Goal: Task Accomplishment & Management: Manage account settings

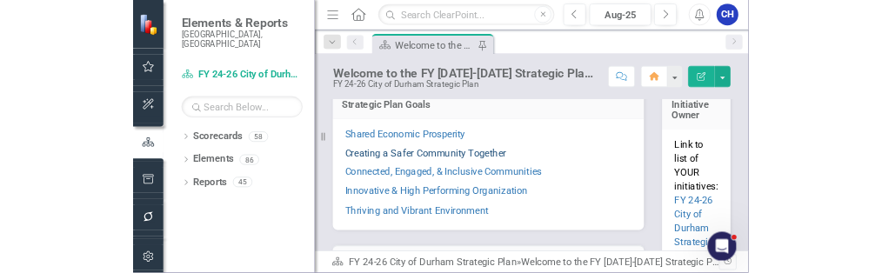
scroll to position [348, 0]
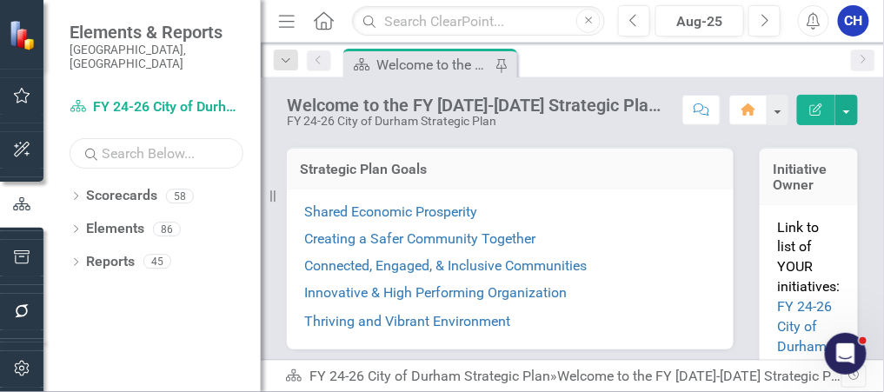
click at [190, 139] on input "text" at bounding box center [157, 153] width 174 height 30
click at [423, 25] on input "text" at bounding box center [478, 21] width 253 height 30
type input "police department applications"
click at [558, 22] on input "police department applications" at bounding box center [478, 21] width 253 height 30
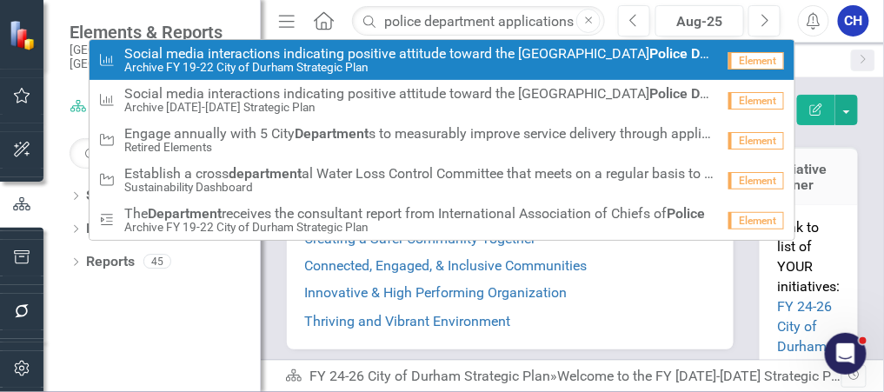
click at [377, 19] on icon "Search" at bounding box center [369, 21] width 17 height 16
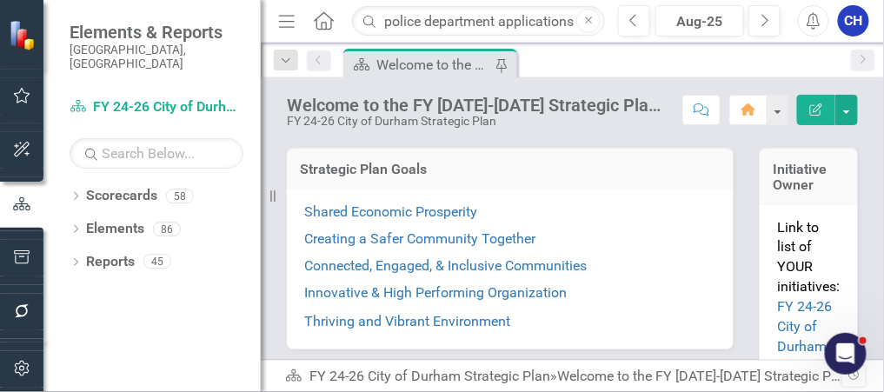
click at [371, 17] on icon "Search" at bounding box center [369, 21] width 17 height 16
click at [369, 18] on icon "Search" at bounding box center [369, 21] width 17 height 16
drag, startPoint x: 547, startPoint y: 23, endPoint x: 586, endPoint y: 14, distance: 40.1
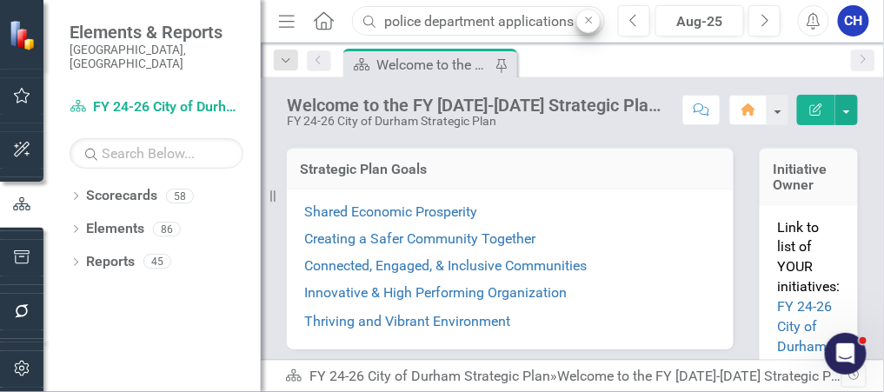
click at [557, 17] on input "police department applications" at bounding box center [478, 21] width 253 height 30
click at [592, 12] on button "Close" at bounding box center [588, 21] width 24 height 24
click at [434, 23] on input "text" at bounding box center [478, 21] width 253 height 30
type input "police applications"
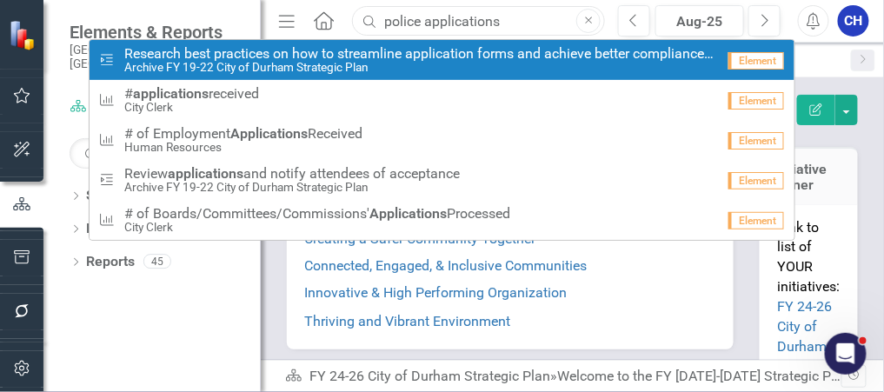
click at [495, 19] on input "police applications" at bounding box center [478, 21] width 253 height 30
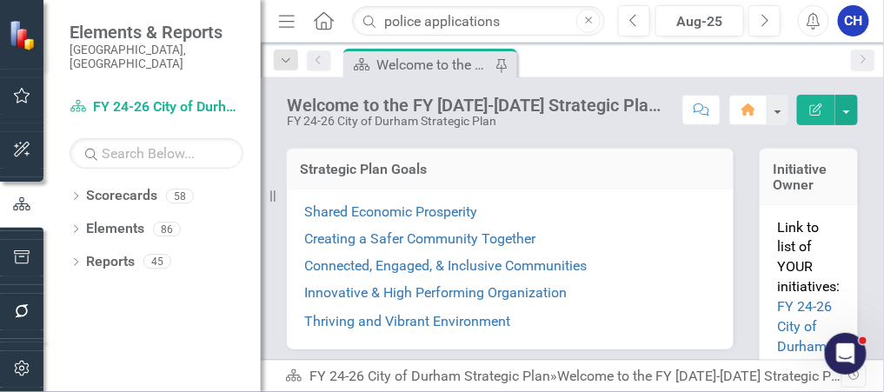
click at [589, 23] on icon "Close" at bounding box center [589, 21] width 8 height 10
click at [79, 182] on div "Dropdown Scorecards 58" at bounding box center [165, 198] width 191 height 33
click at [78, 182] on div "Dropdown Scorecards 58" at bounding box center [165, 198] width 191 height 33
click at [77, 191] on div "Dropdown" at bounding box center [76, 198] width 12 height 15
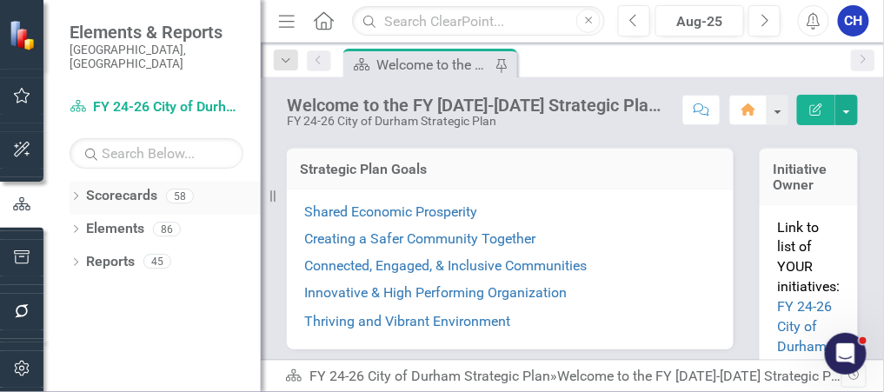
drag, startPoint x: 77, startPoint y: 176, endPoint x: 77, endPoint y: 191, distance: 15.7
click at [77, 190] on div "Dropdown Scorecards 58" at bounding box center [165, 198] width 191 height 33
click at [74, 182] on div "Dropdown Scorecards 58" at bounding box center [165, 198] width 191 height 33
drag, startPoint x: 74, startPoint y: 174, endPoint x: 83, endPoint y: 133, distance: 41.8
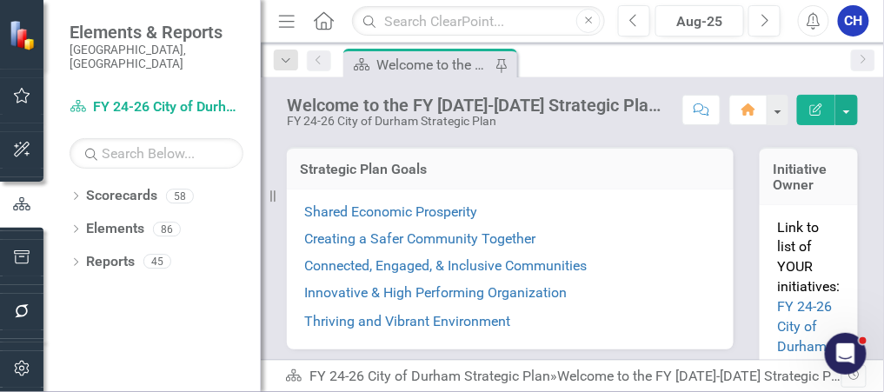
click at [74, 182] on div "Dropdown Scorecards 58" at bounding box center [165, 198] width 191 height 33
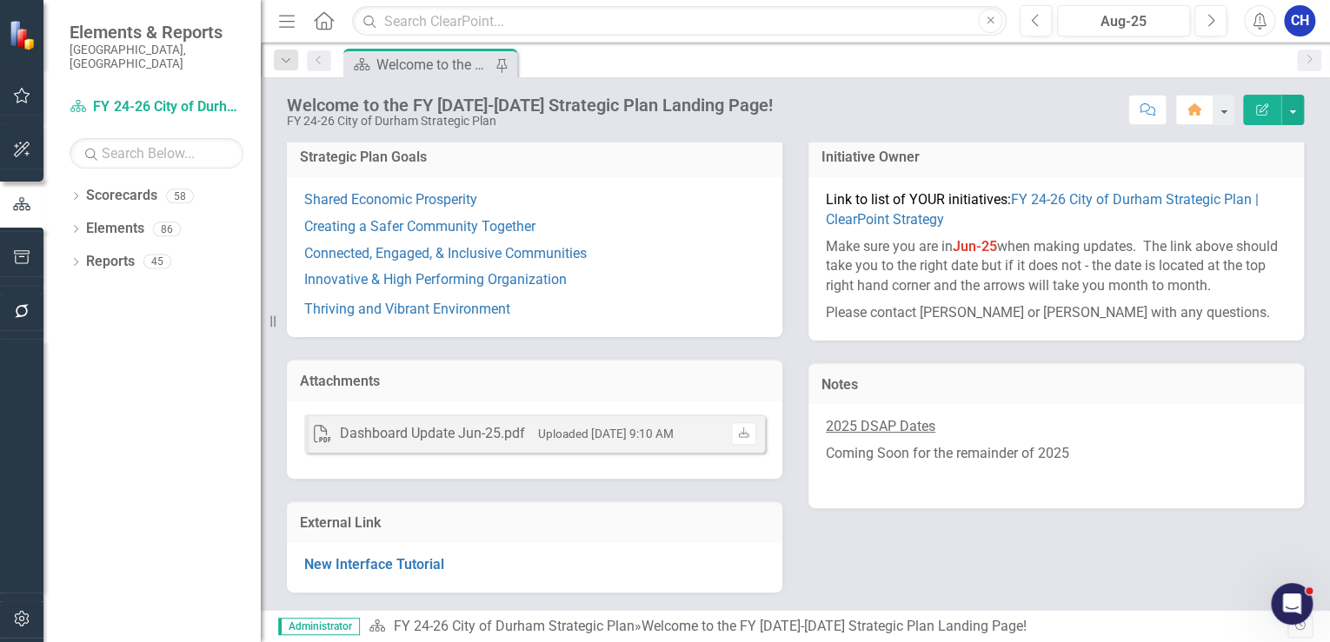
scroll to position [240, 0]
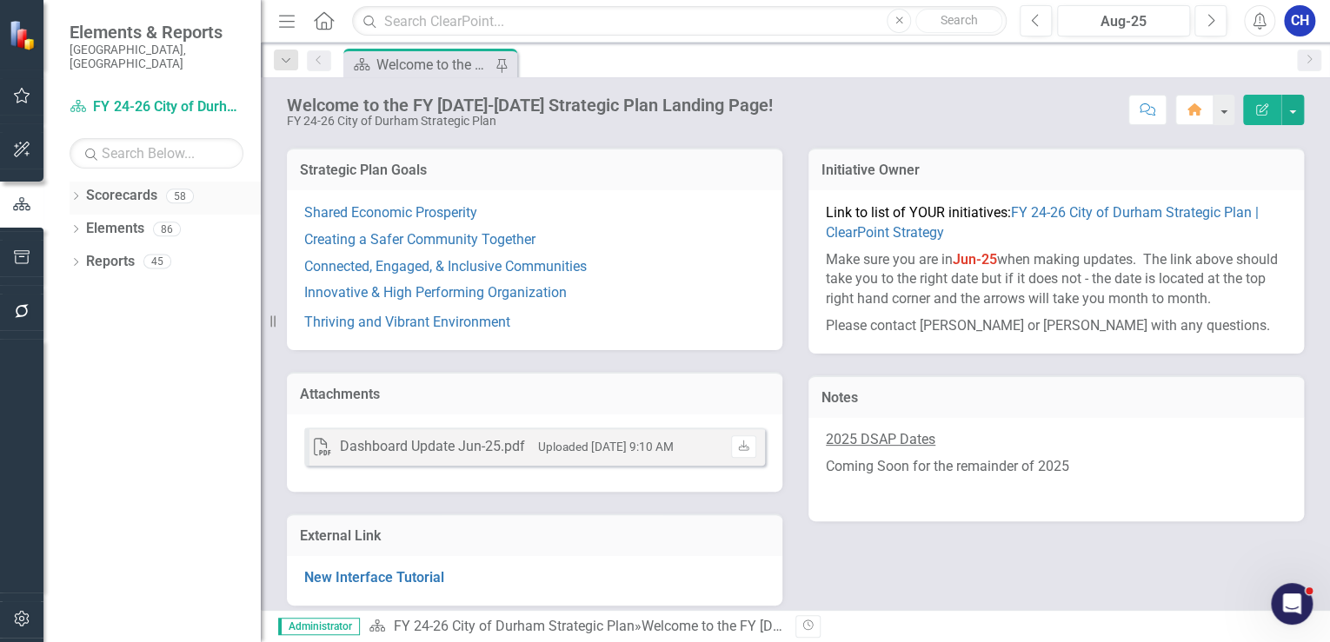
click at [72, 193] on icon "Dropdown" at bounding box center [76, 198] width 12 height 10
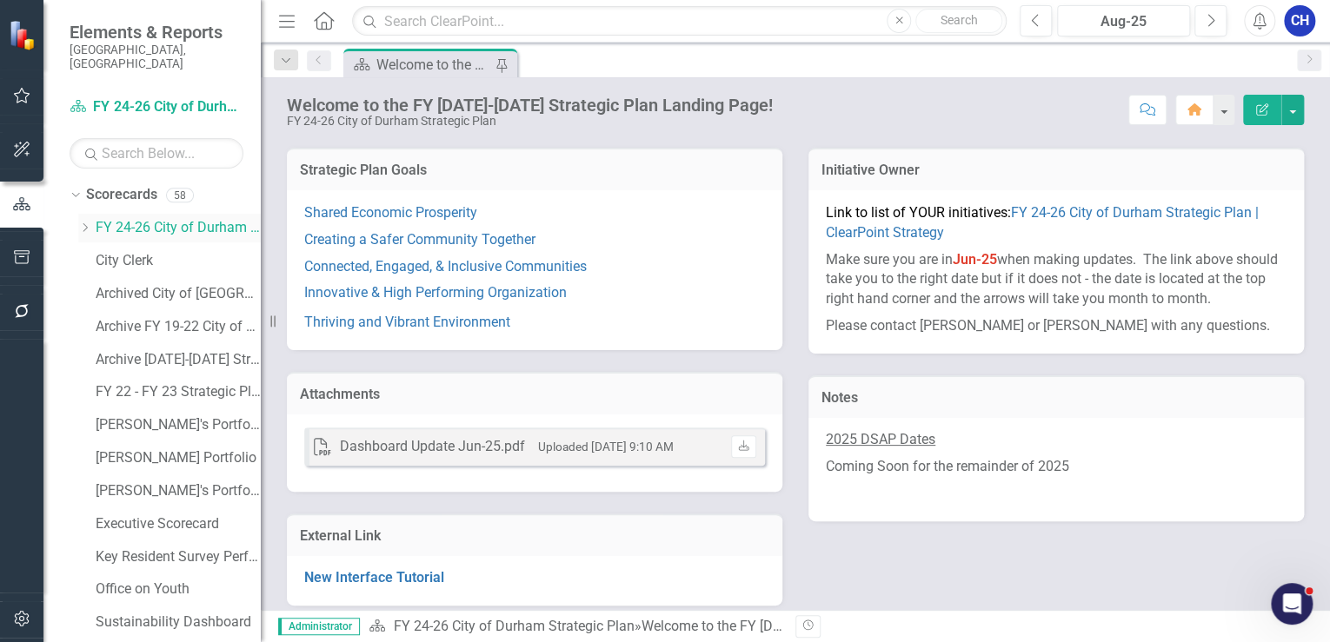
scroll to position [0, 0]
click at [80, 222] on div "Dropdown" at bounding box center [84, 229] width 13 height 15
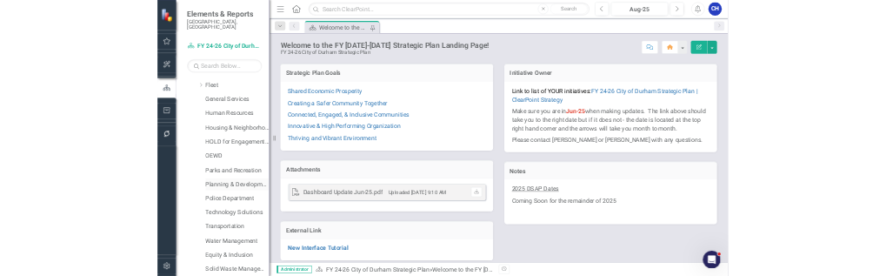
scroll to position [417, 0]
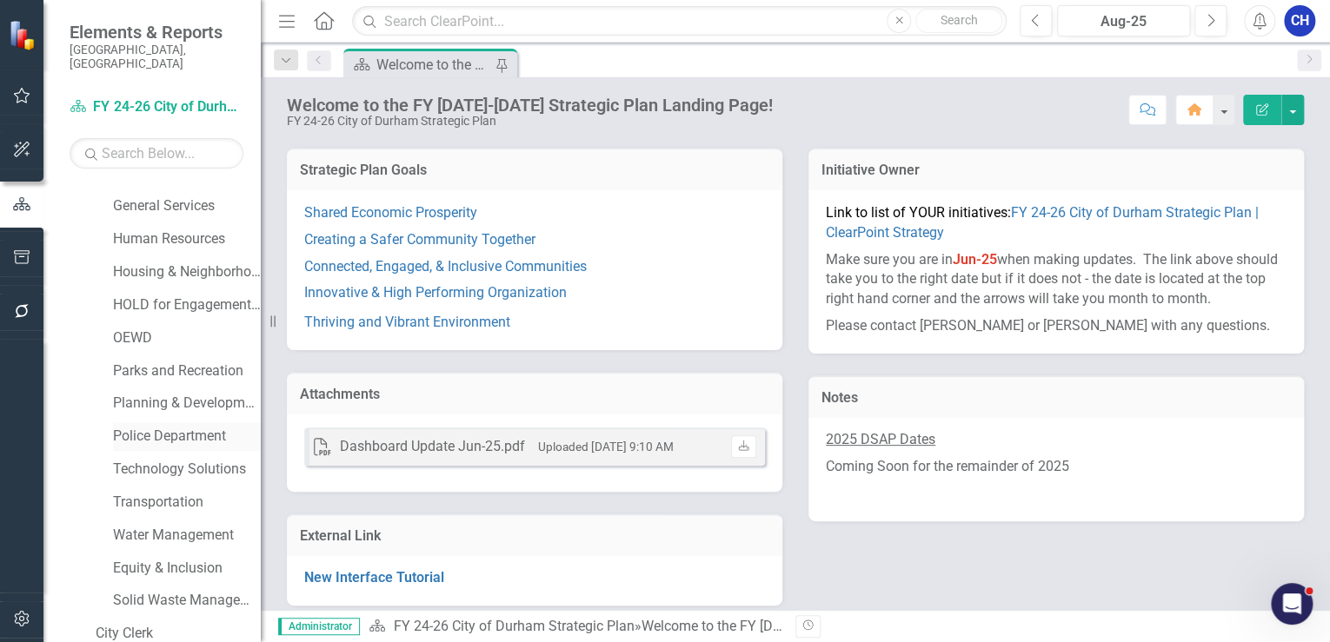
click at [182, 391] on link "Police Department" at bounding box center [187, 437] width 148 height 20
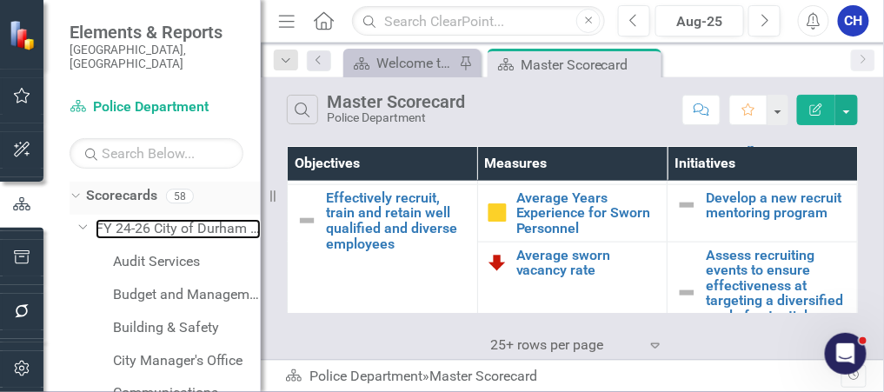
drag, startPoint x: 136, startPoint y: 206, endPoint x: 127, endPoint y: 176, distance: 30.8
click at [136, 219] on link "FY 24-26 City of Durham Strategic Plan" at bounding box center [178, 229] width 165 height 20
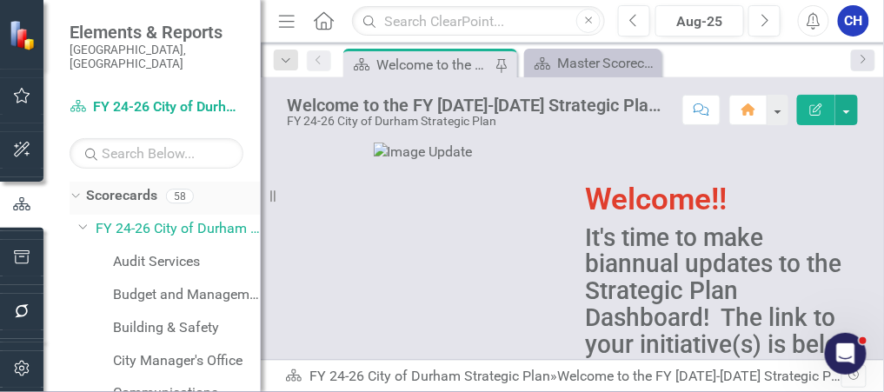
click at [127, 186] on link "Scorecards" at bounding box center [121, 196] width 71 height 20
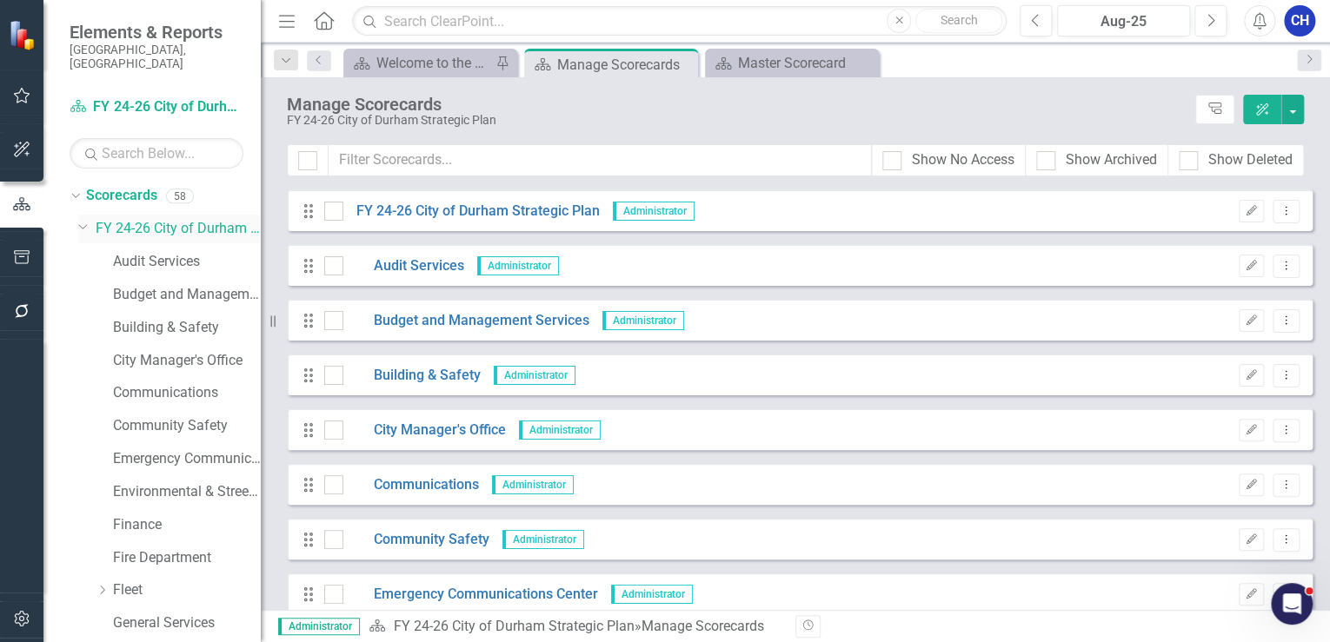
click at [163, 219] on link "FY 24-26 City of Durham Strategic Plan" at bounding box center [178, 229] width 165 height 20
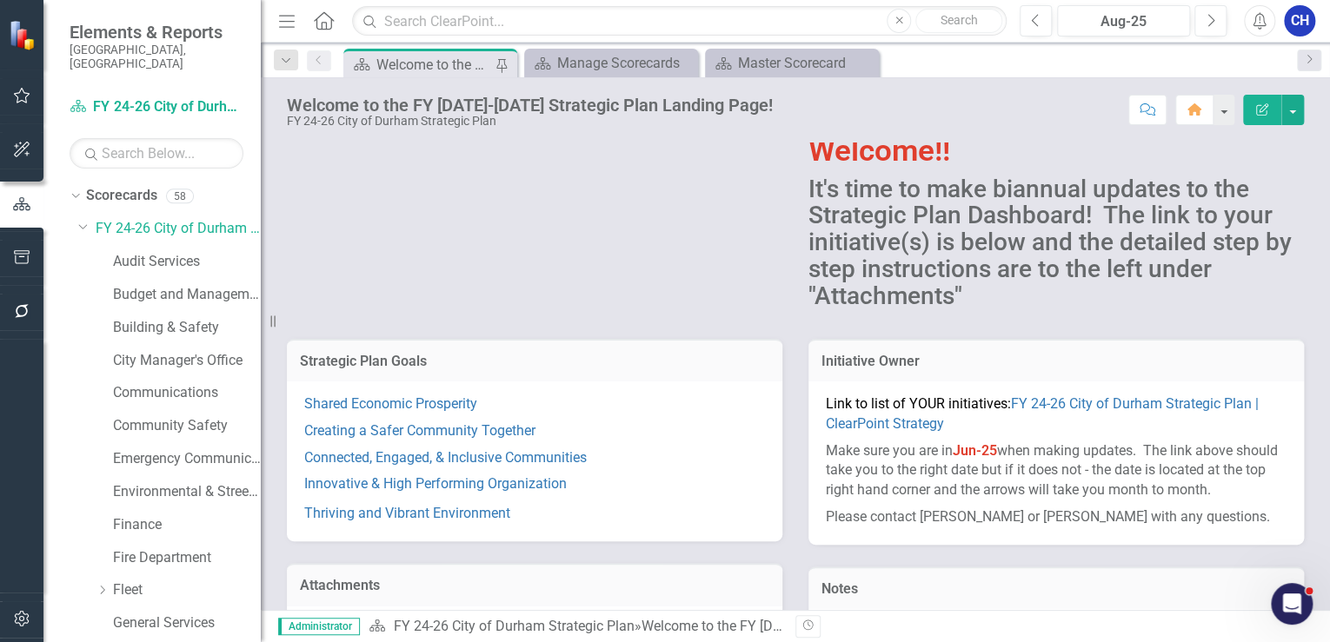
scroll to position [70, 0]
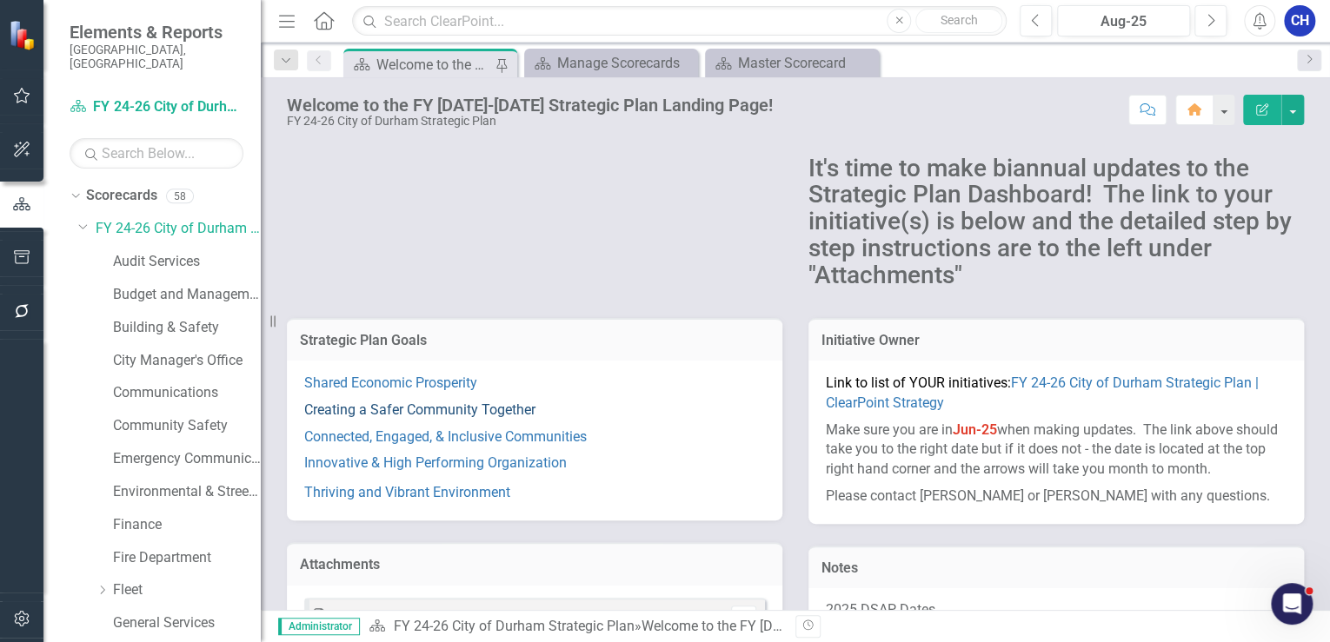
click at [371, 391] on link "Creating a Safer Community Together" at bounding box center [419, 410] width 231 height 17
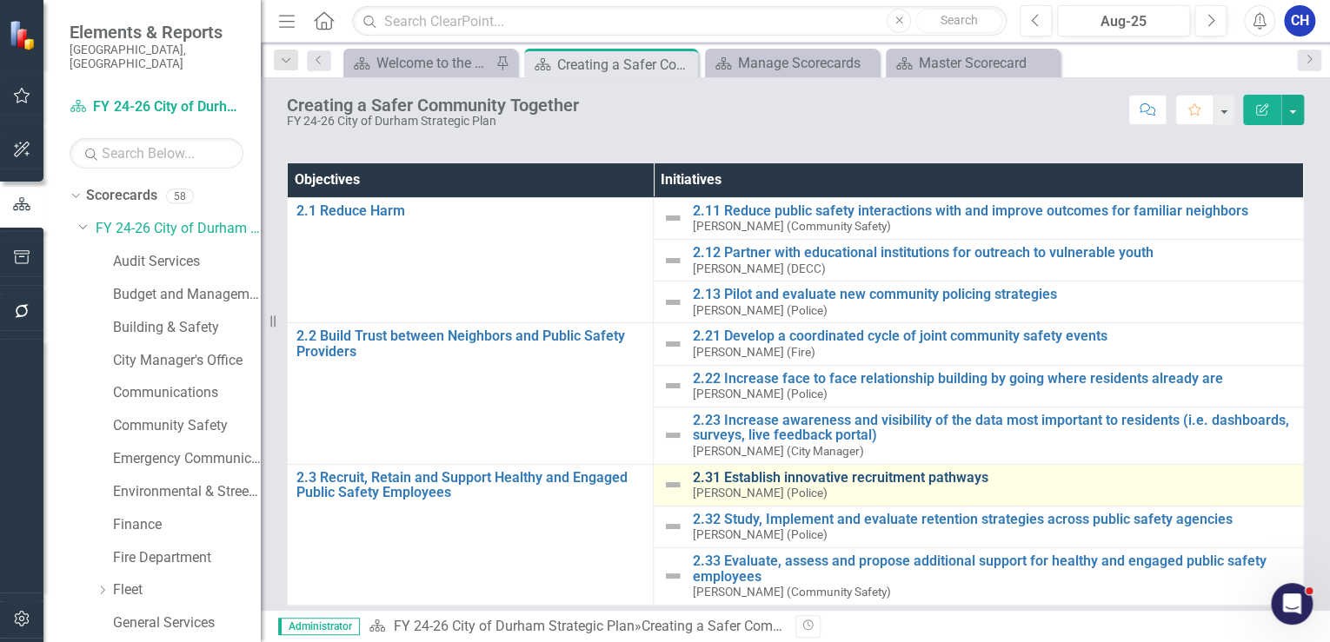
scroll to position [191, 0]
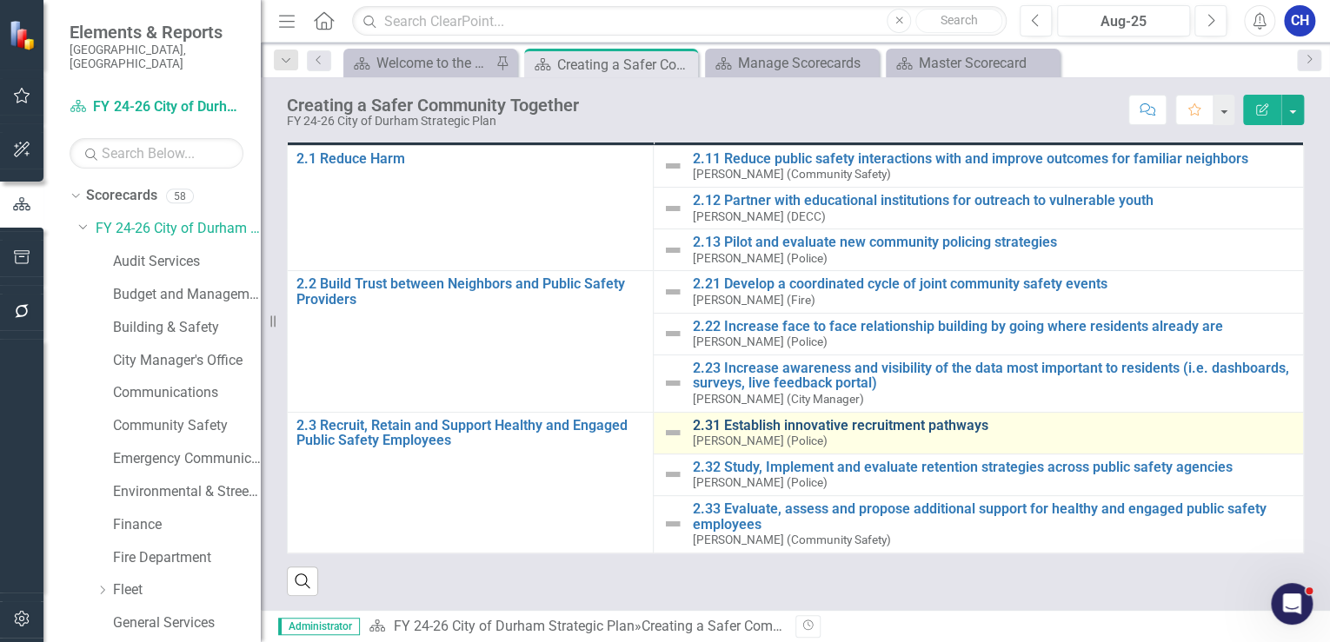
click at [808, 391] on link "2.31 Establish innovative recruitment pathways" at bounding box center [993, 426] width 602 height 16
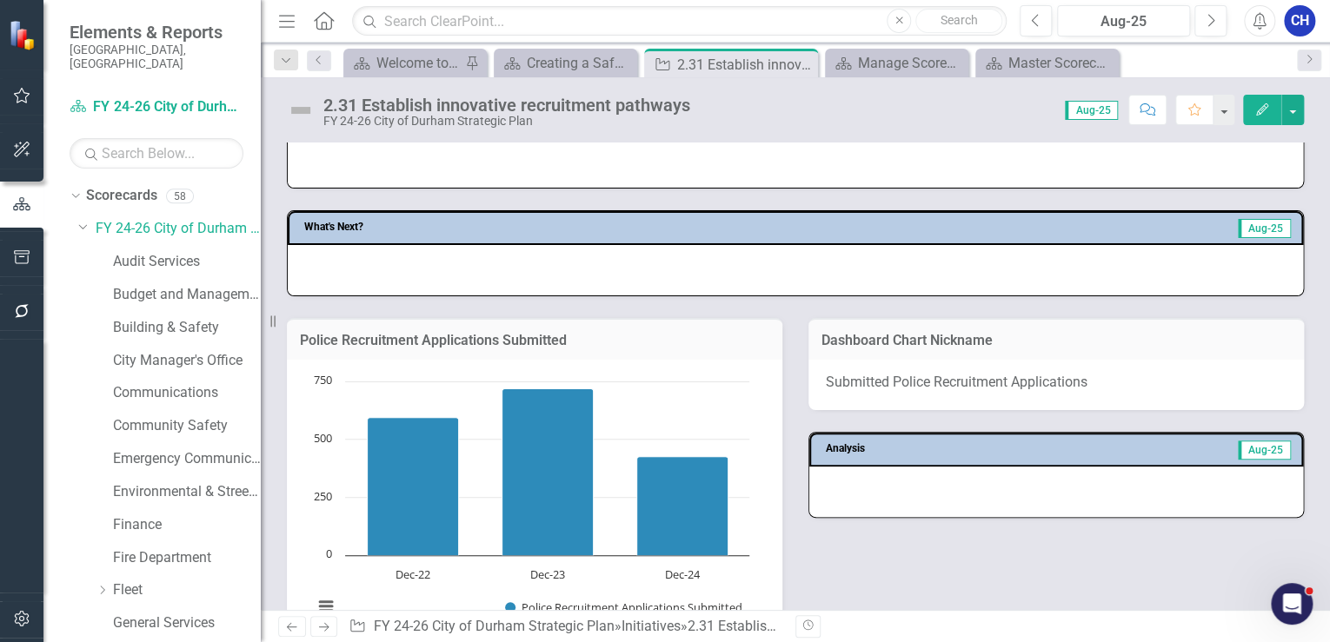
scroll to position [835, 0]
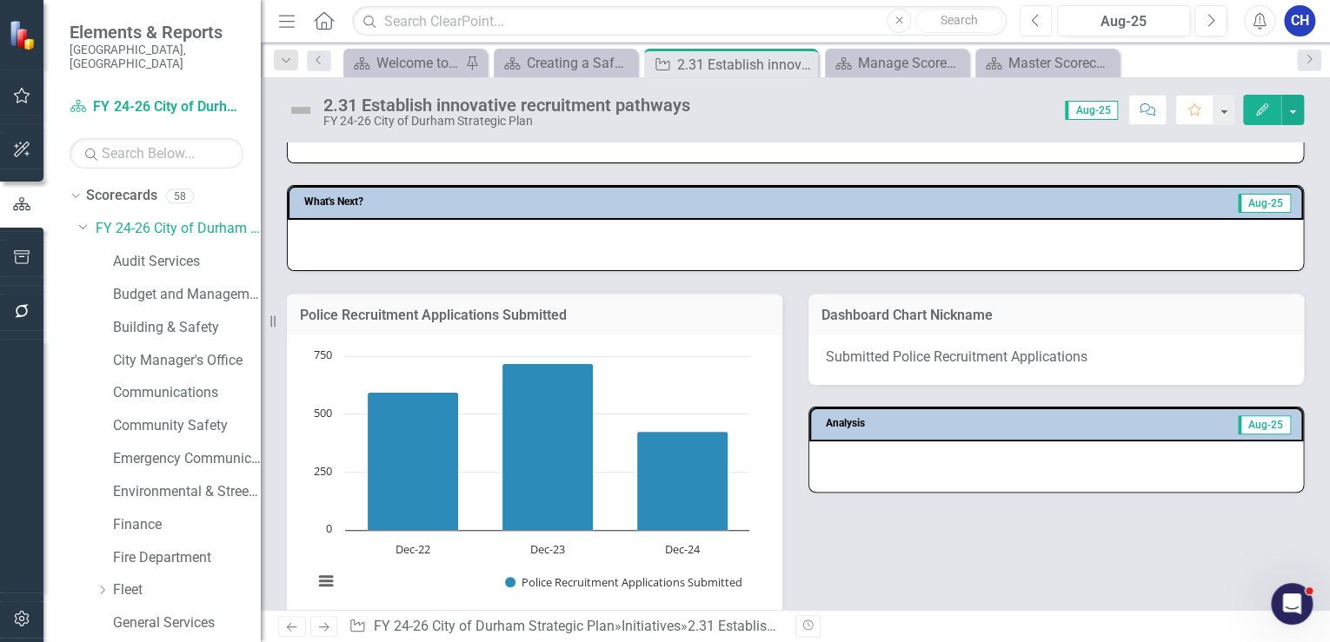
click at [883, 17] on button "Previous" at bounding box center [1036, 20] width 32 height 31
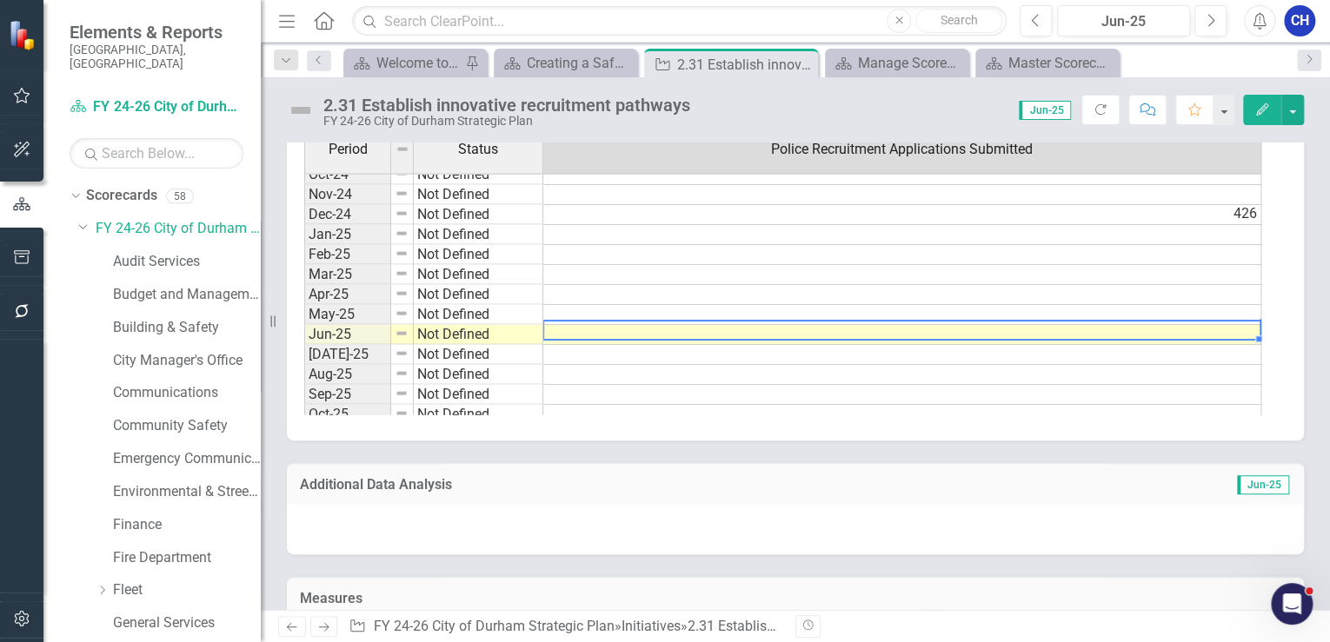
click at [883, 321] on tbody "Aug-23 Not Defined Sep-23 Not Defined Oct-23 In Progress Nov-23 Not Defined Dec…" at bounding box center [782, 184] width 957 height 601
click at [883, 305] on td at bounding box center [902, 295] width 718 height 20
click at [883, 328] on td at bounding box center [902, 335] width 718 height 20
click at [883, 328] on textarea at bounding box center [901, 330] width 719 height 21
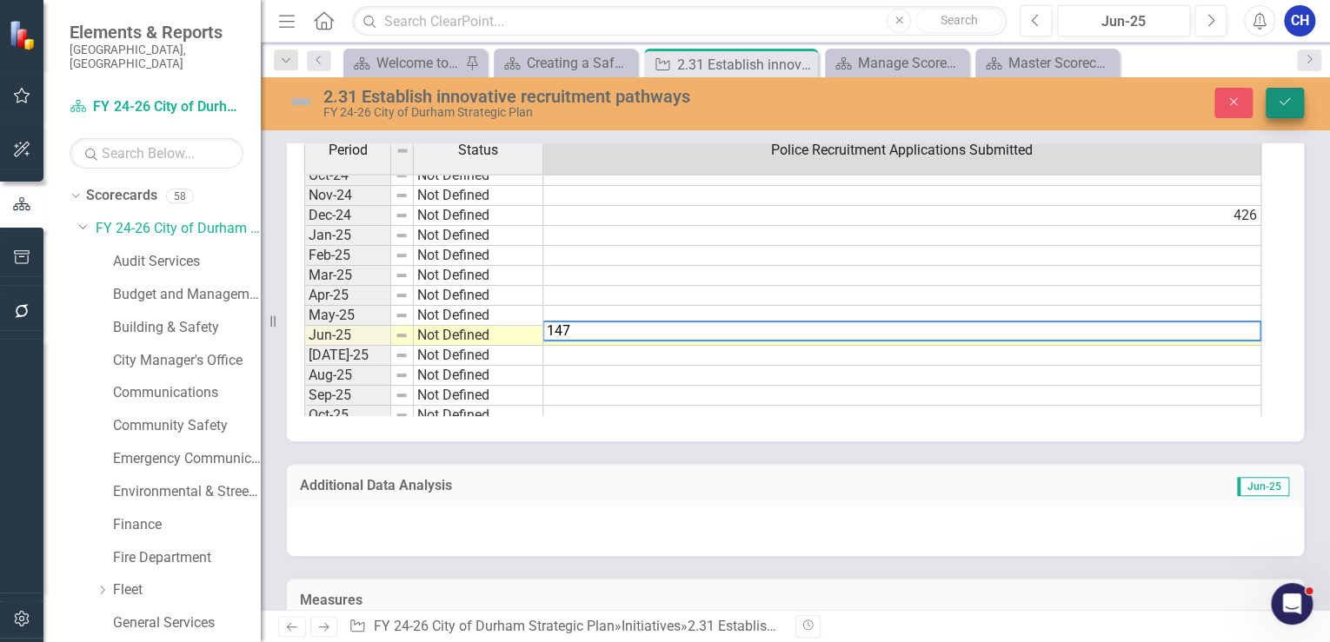
type textarea "147"
click at [883, 104] on icon "Save" at bounding box center [1285, 102] width 16 height 12
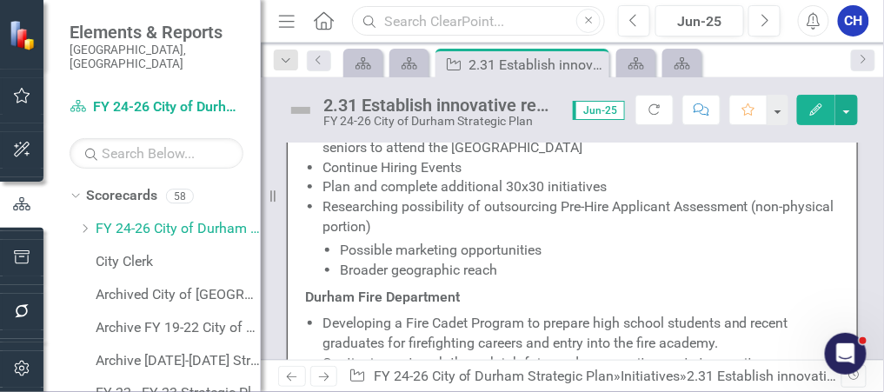
click at [425, 27] on input "text" at bounding box center [478, 21] width 253 height 30
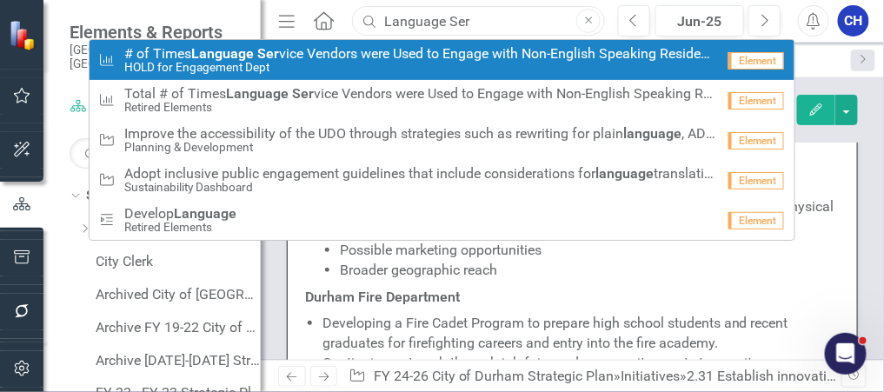
type input "Language Ser"
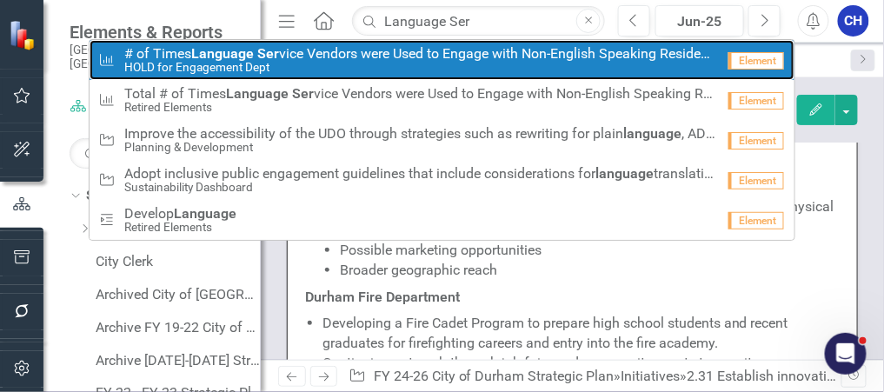
click at [401, 63] on small "HOLD for Engagement Dept" at bounding box center [419, 67] width 591 height 13
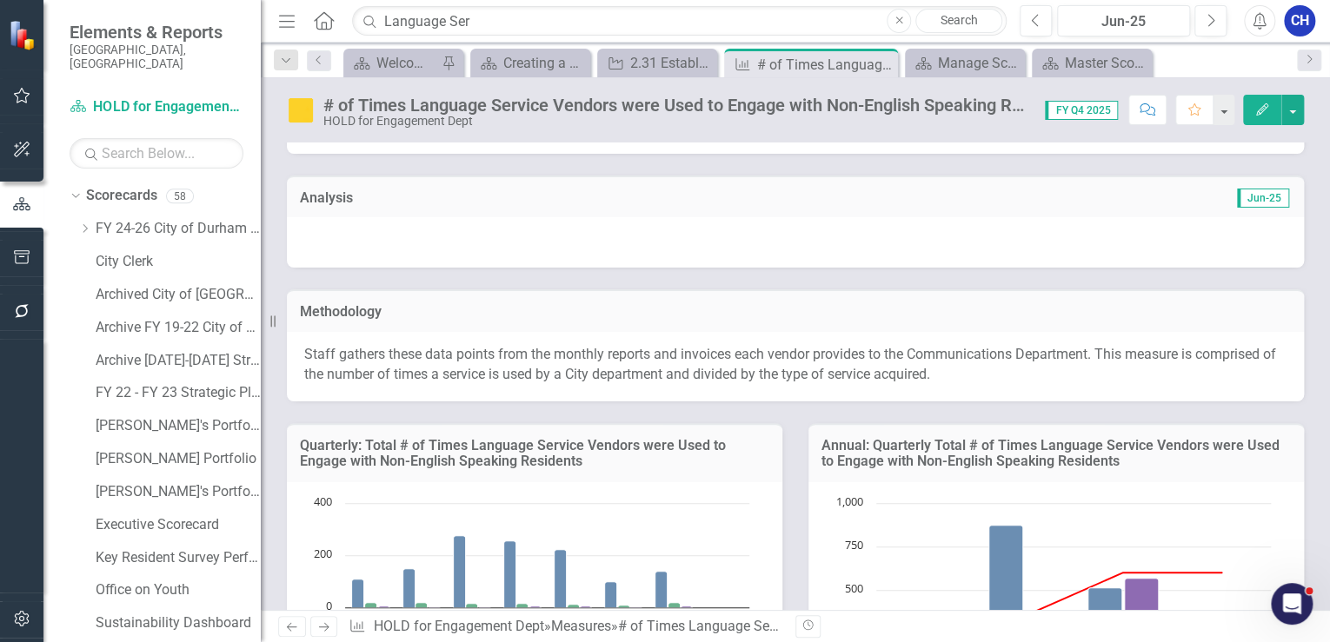
scroll to position [41, 0]
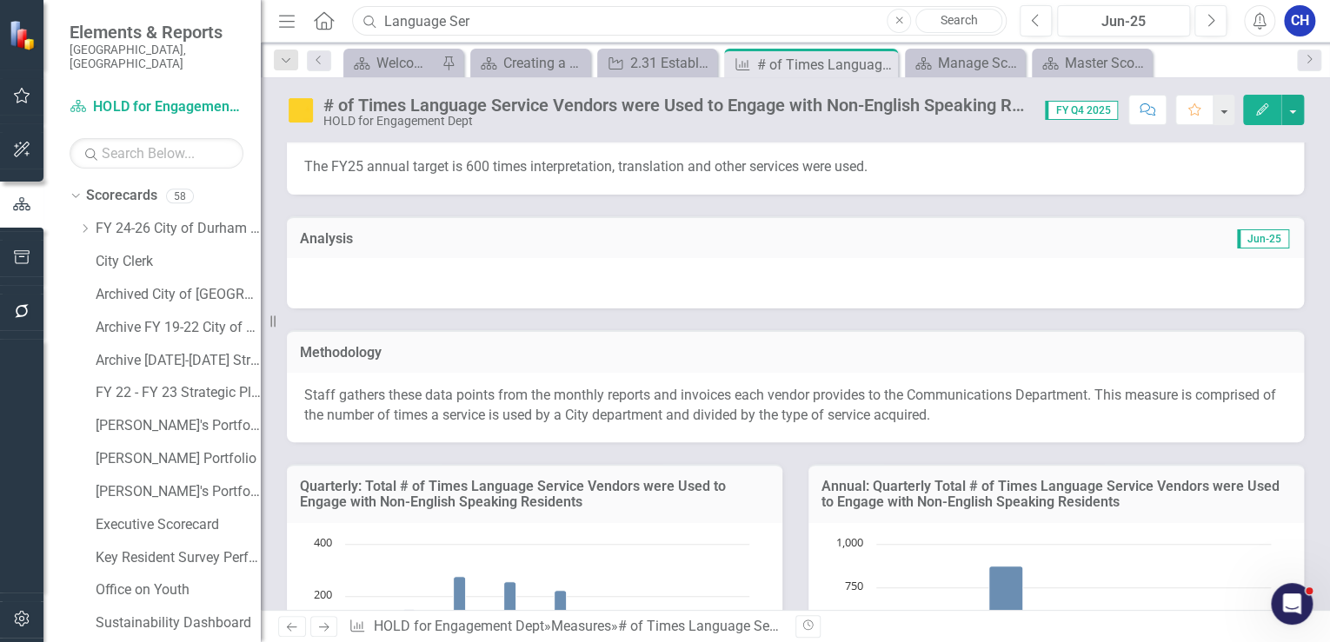
click at [469, 21] on input "Language Ser" at bounding box center [679, 21] width 655 height 30
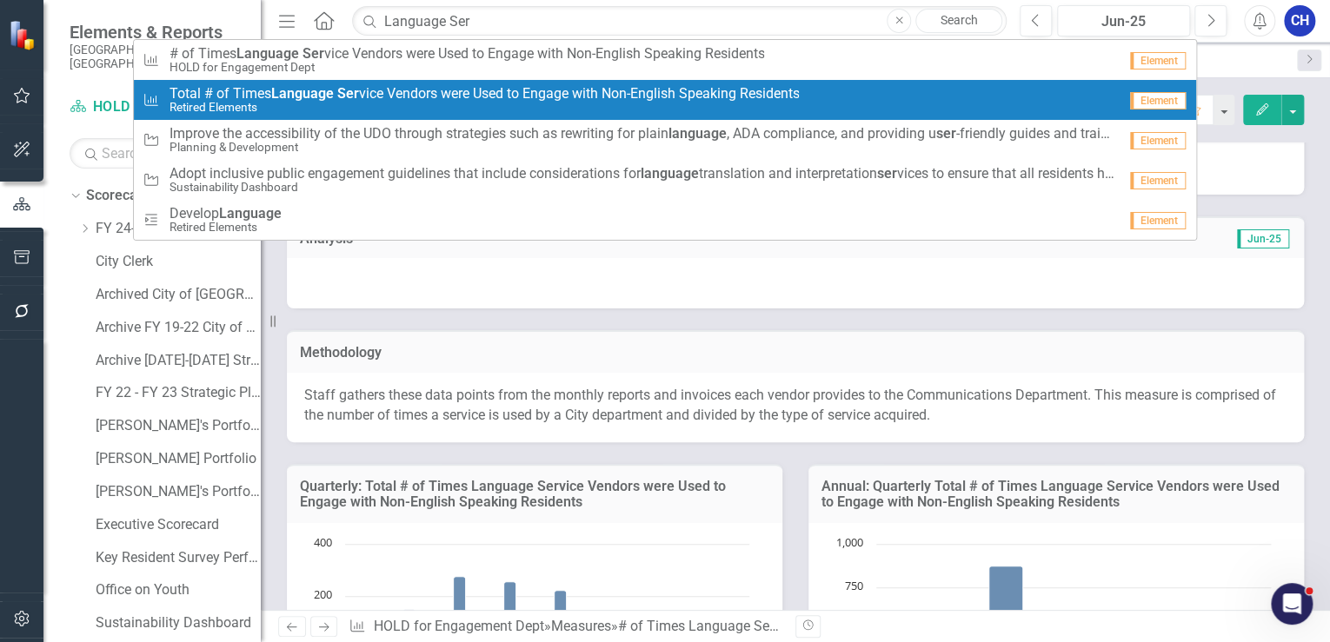
click at [322, 90] on strong "Language" at bounding box center [301, 93] width 63 height 17
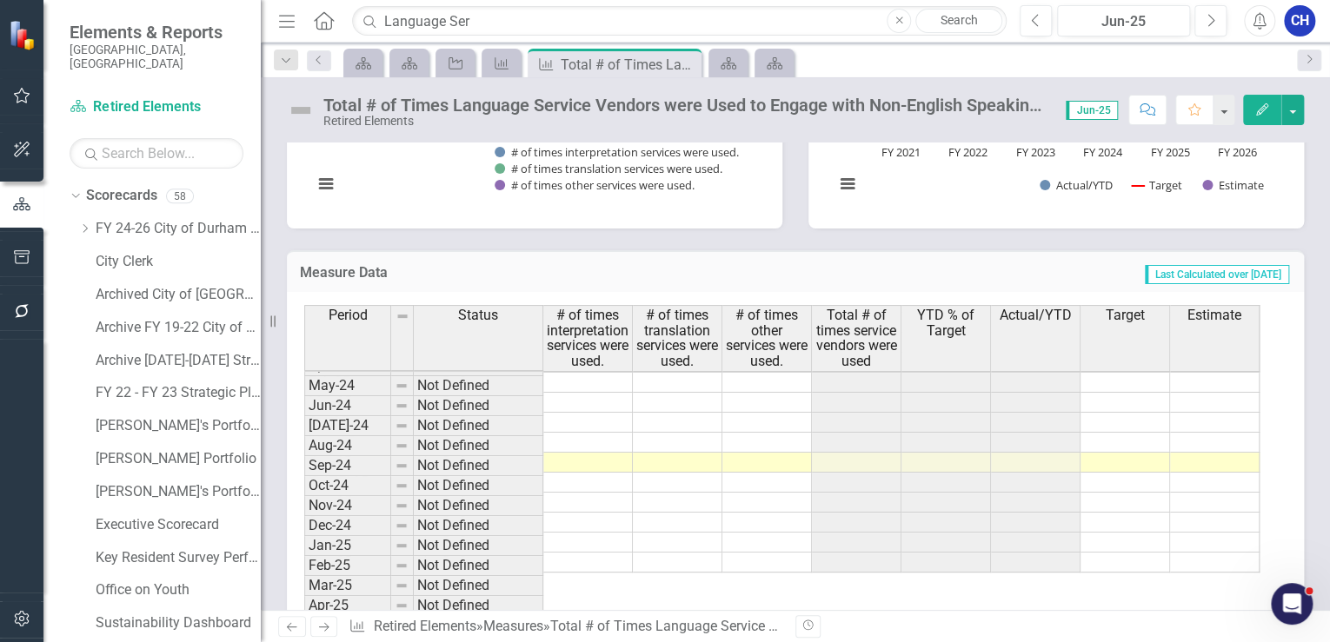
scroll to position [880, 0]
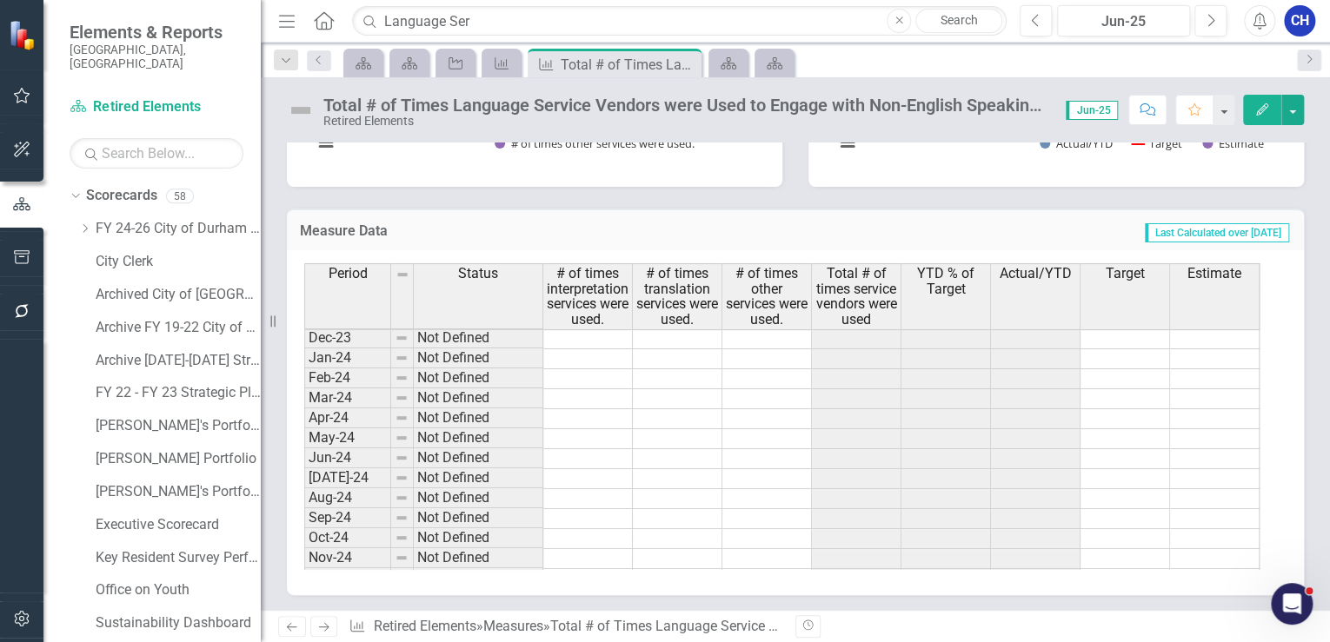
click at [591, 391] on td at bounding box center [588, 479] width 90 height 20
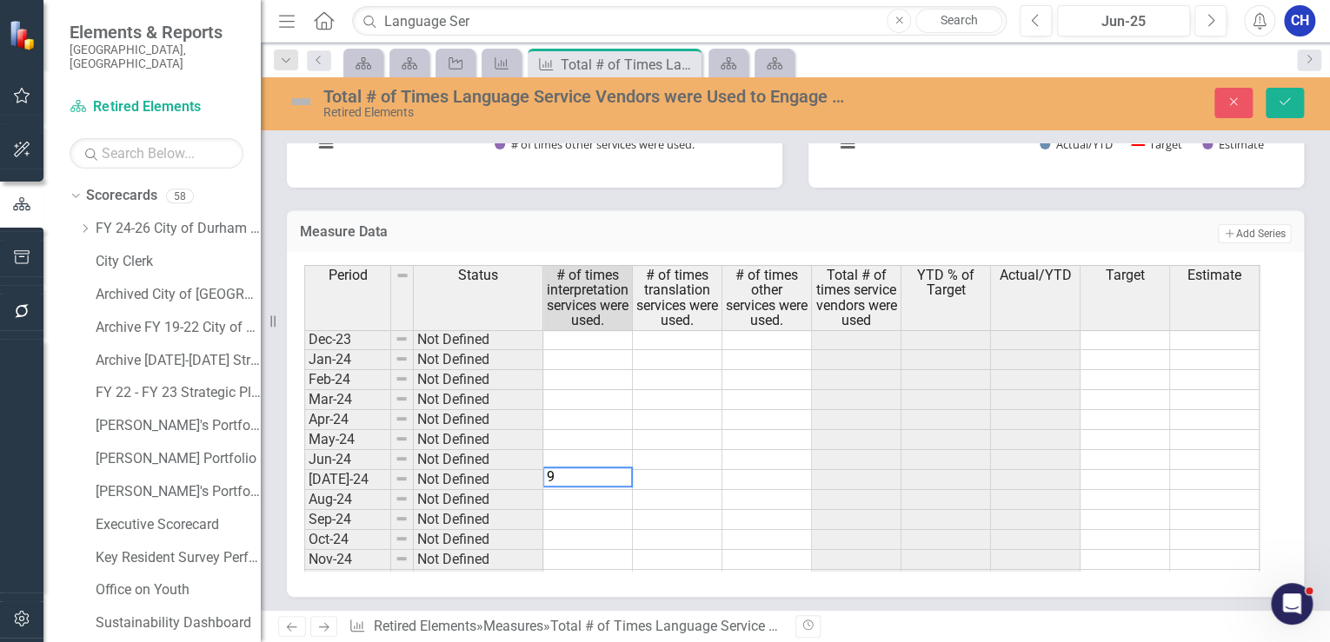
type textarea "94"
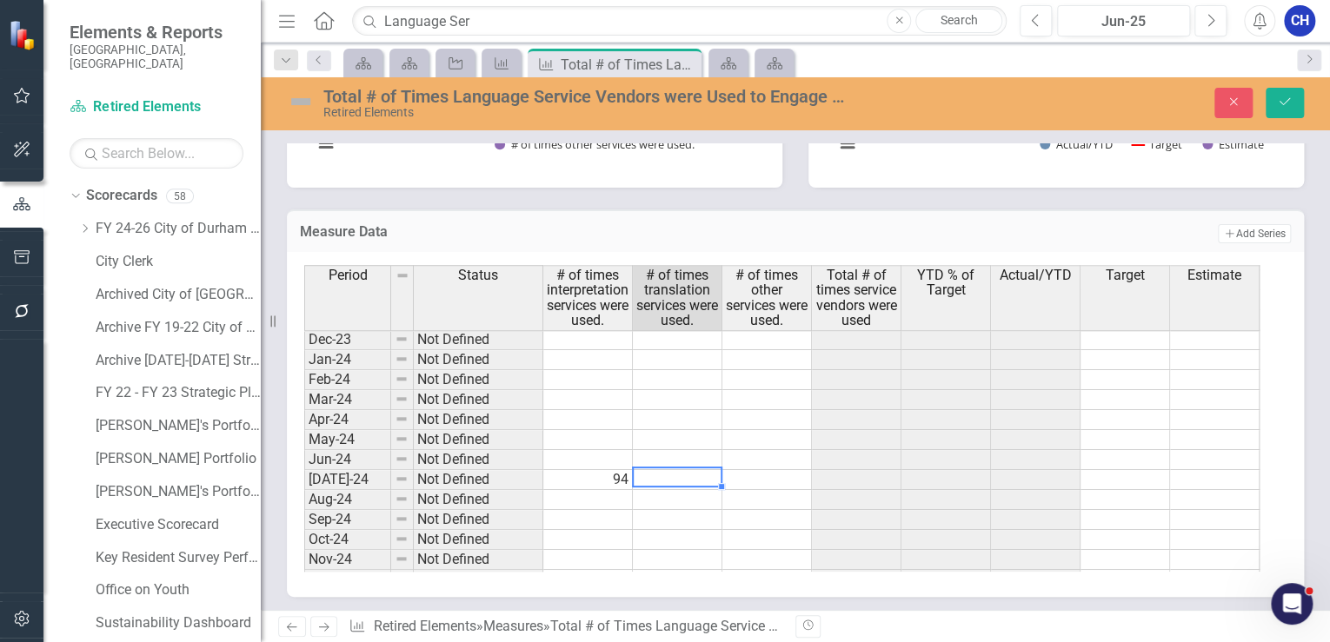
type textarea "3"
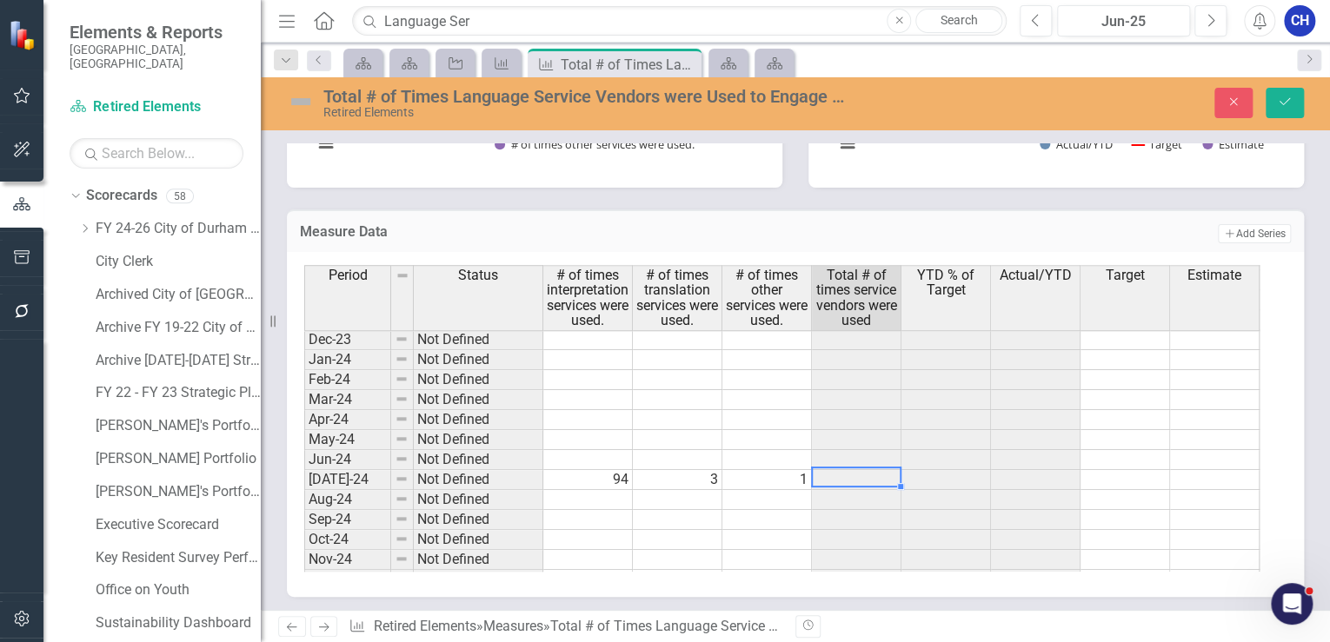
type textarea "198"
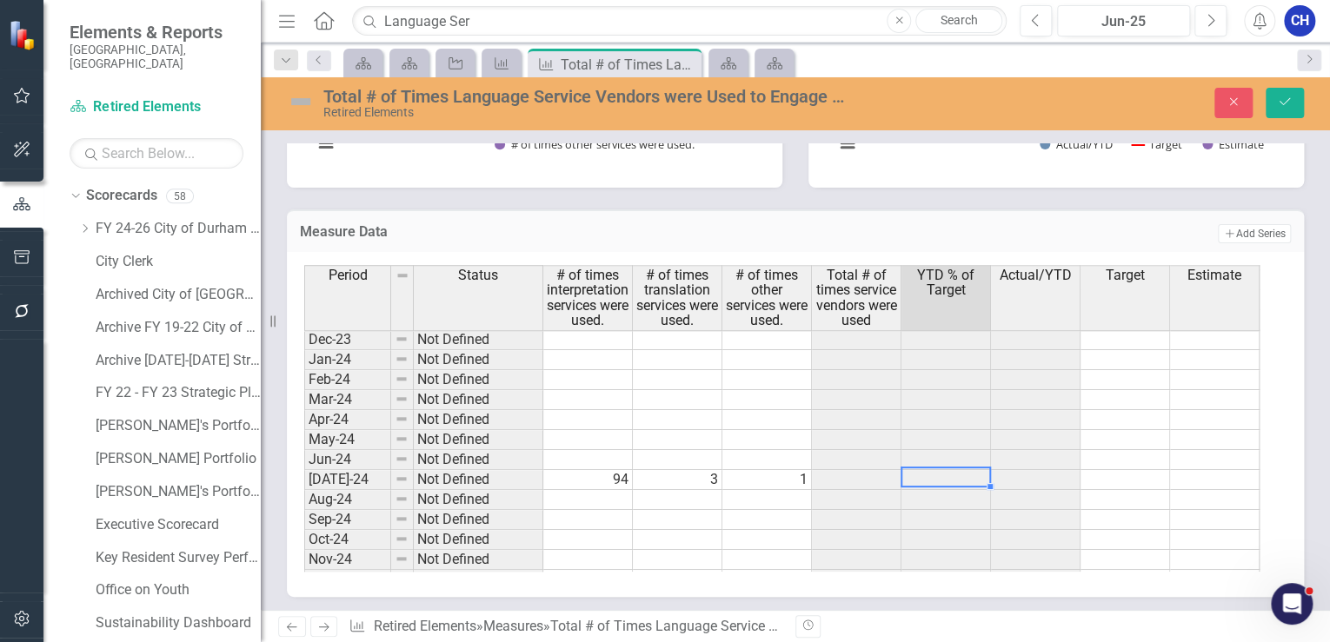
click at [785, 391] on tbody "Mar-23 On Target 93.75% 135 144 Apr-23 Close to Target 84.38% 135 160 May-23 Ne…" at bounding box center [781, 460] width 955 height 621
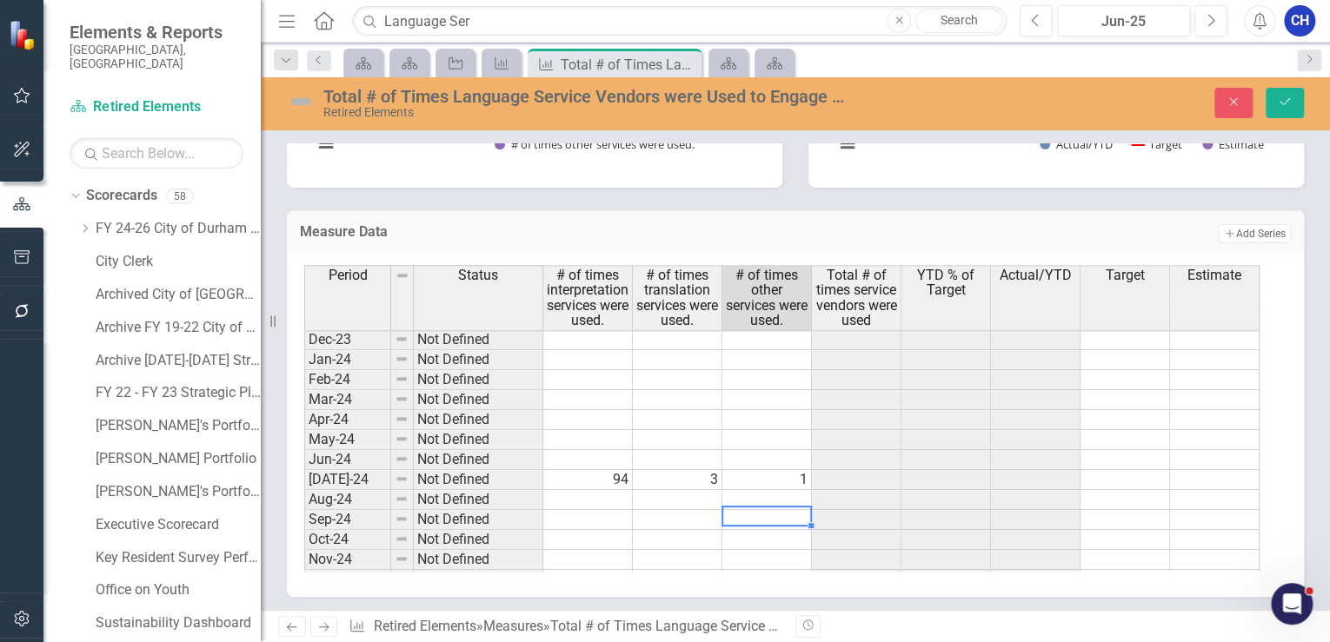
click at [304, 391] on div "Period Status # of times interpretation services were used. # of times translat…" at bounding box center [304, 426] width 0 height 687
click at [784, 391] on td at bounding box center [767, 500] width 90 height 20
drag, startPoint x: 699, startPoint y: 487, endPoint x: 661, endPoint y: 496, distance: 39.4
click at [699, 391] on td at bounding box center [678, 500] width 90 height 20
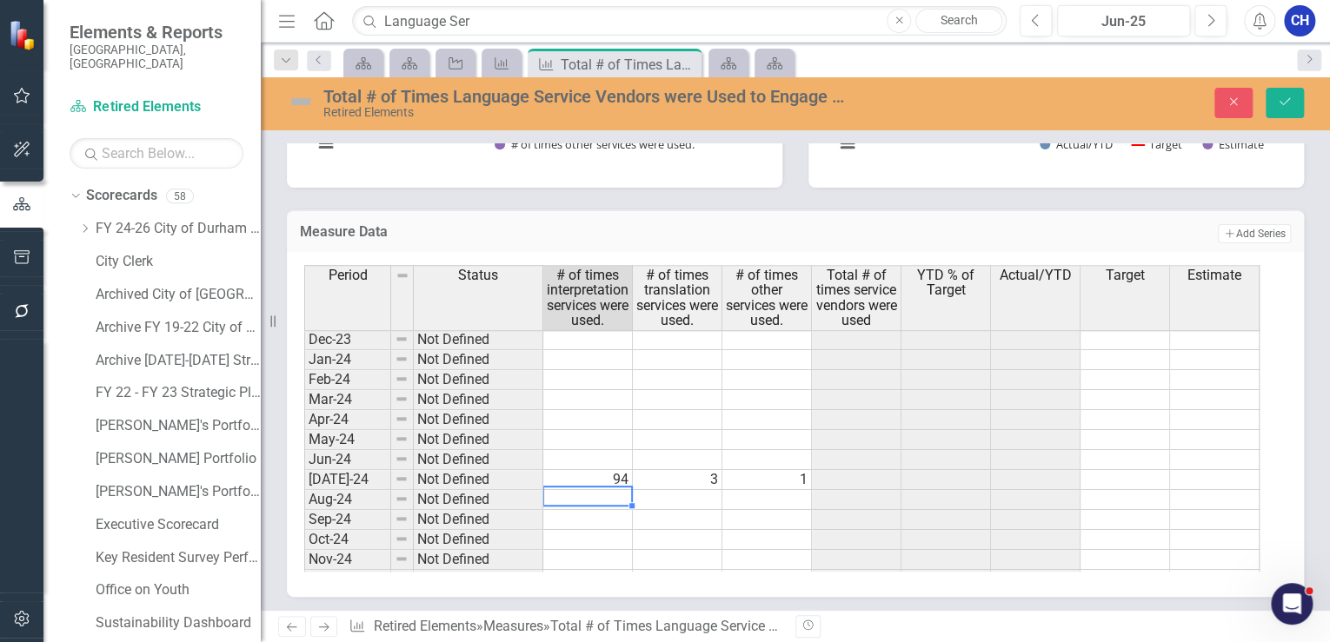
click at [622, 391] on td at bounding box center [588, 500] width 90 height 20
click at [622, 391] on textarea "198" at bounding box center [587, 496] width 90 height 21
type textarea "65"
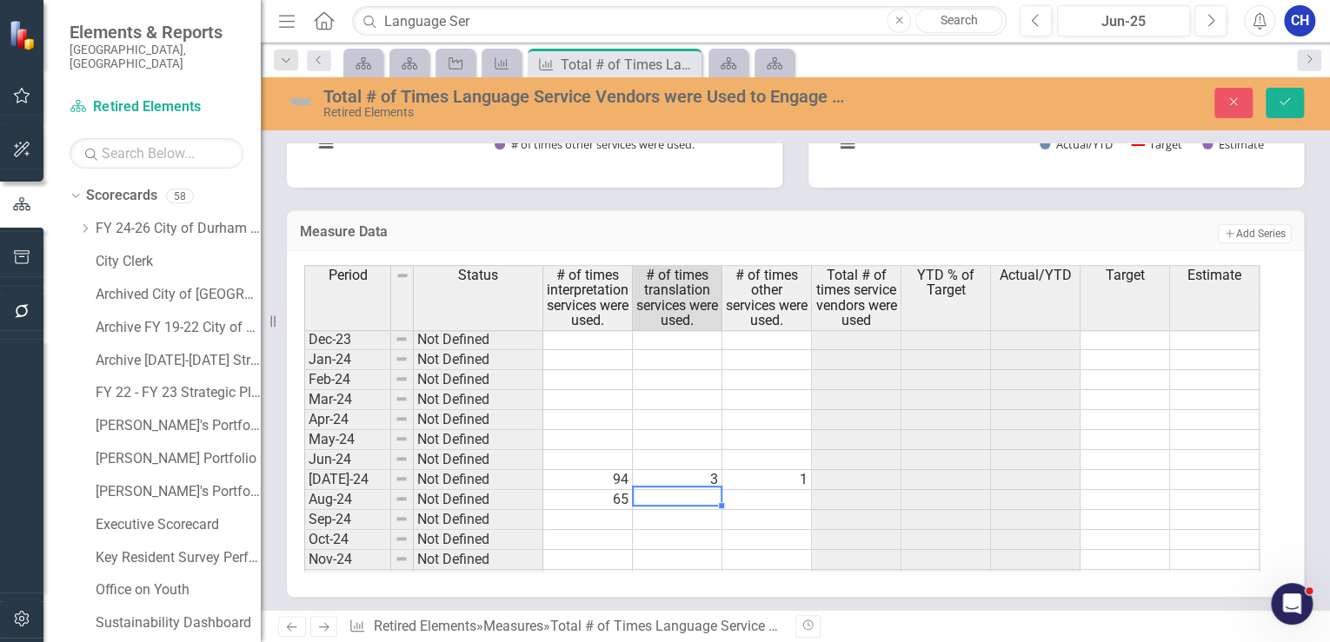
type textarea "6"
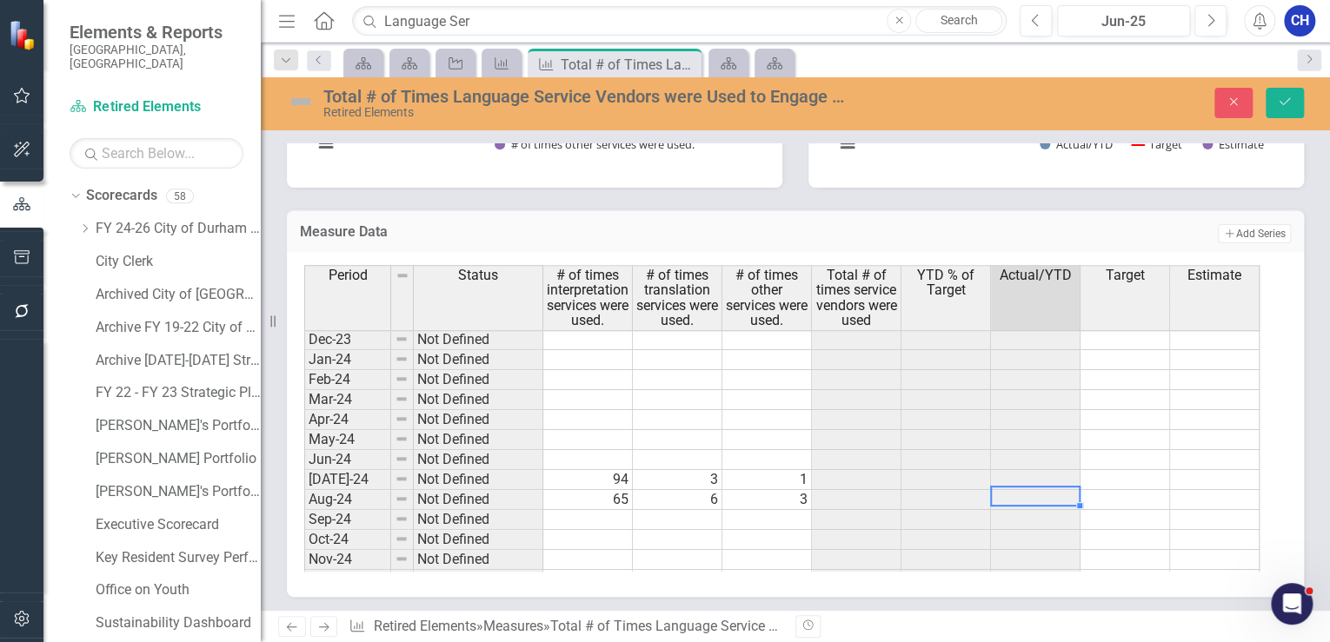
click at [607, 391] on td at bounding box center [588, 520] width 90 height 20
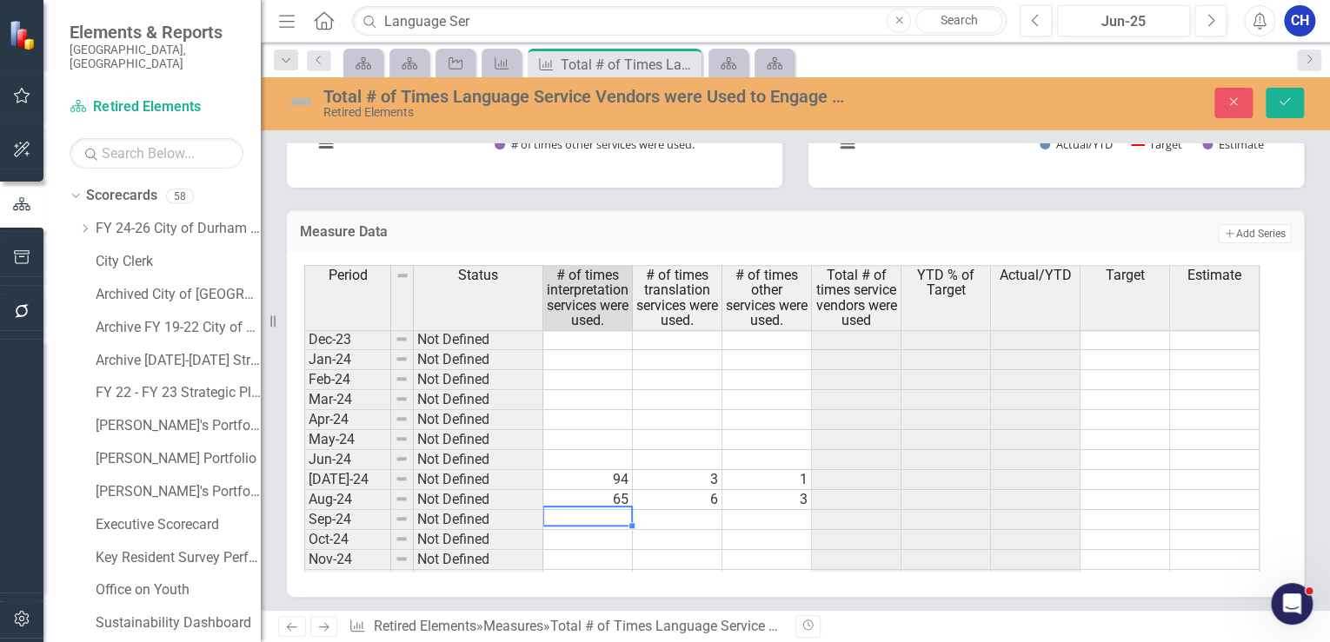
type textarea "64"
type textarea "2"
type textarea "29"
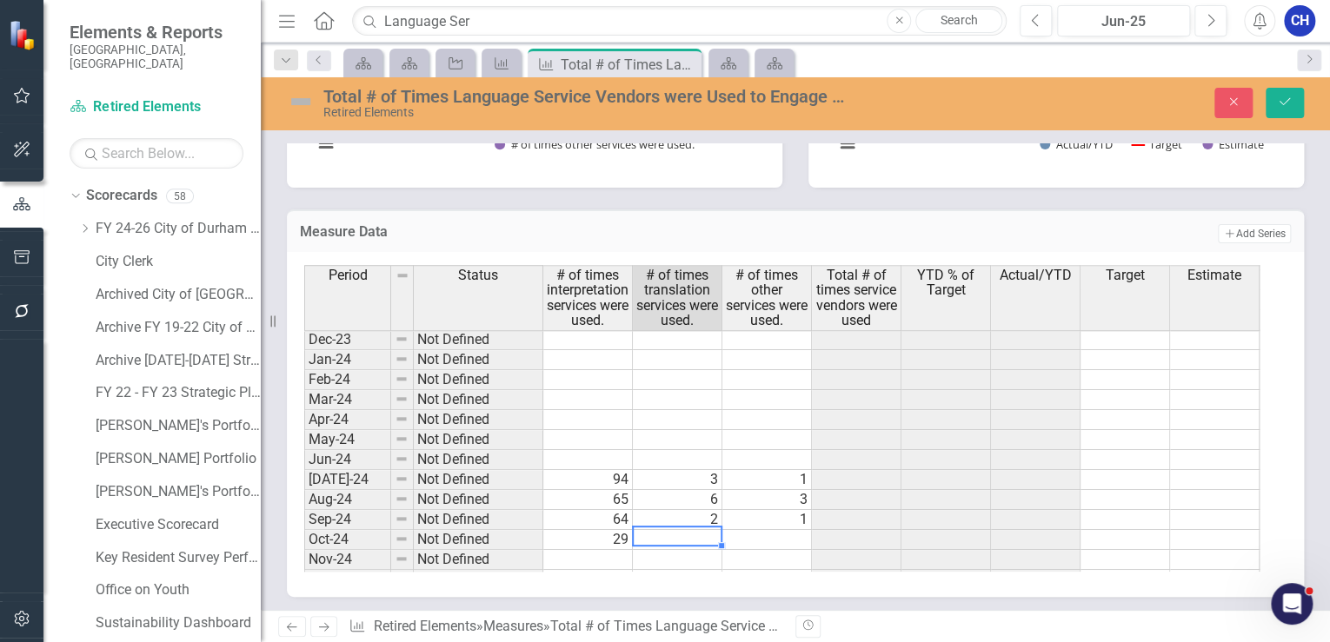
type textarea "0"
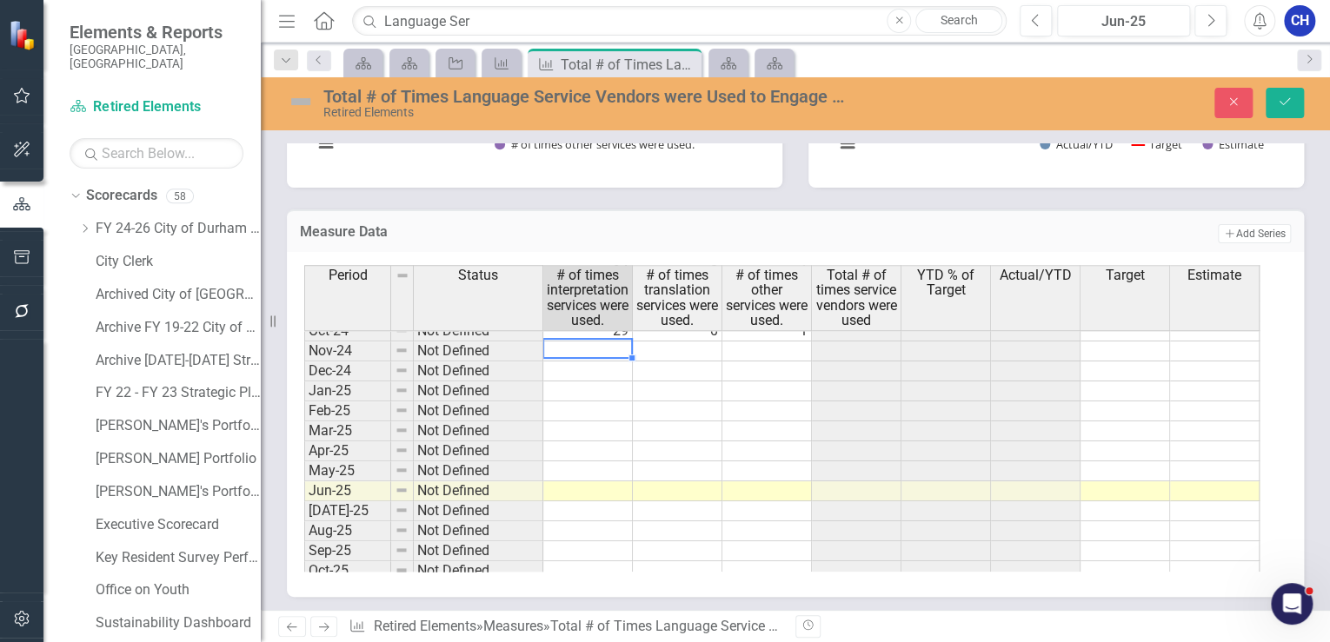
scroll to position [741, 0]
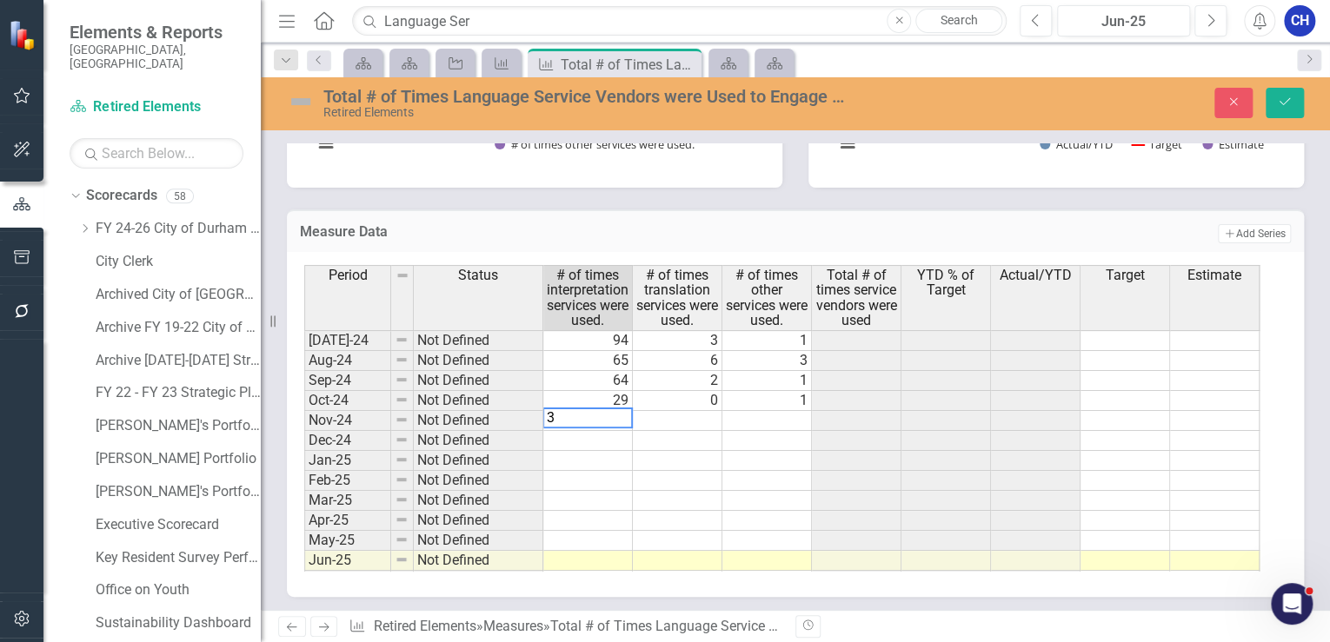
type textarea "37"
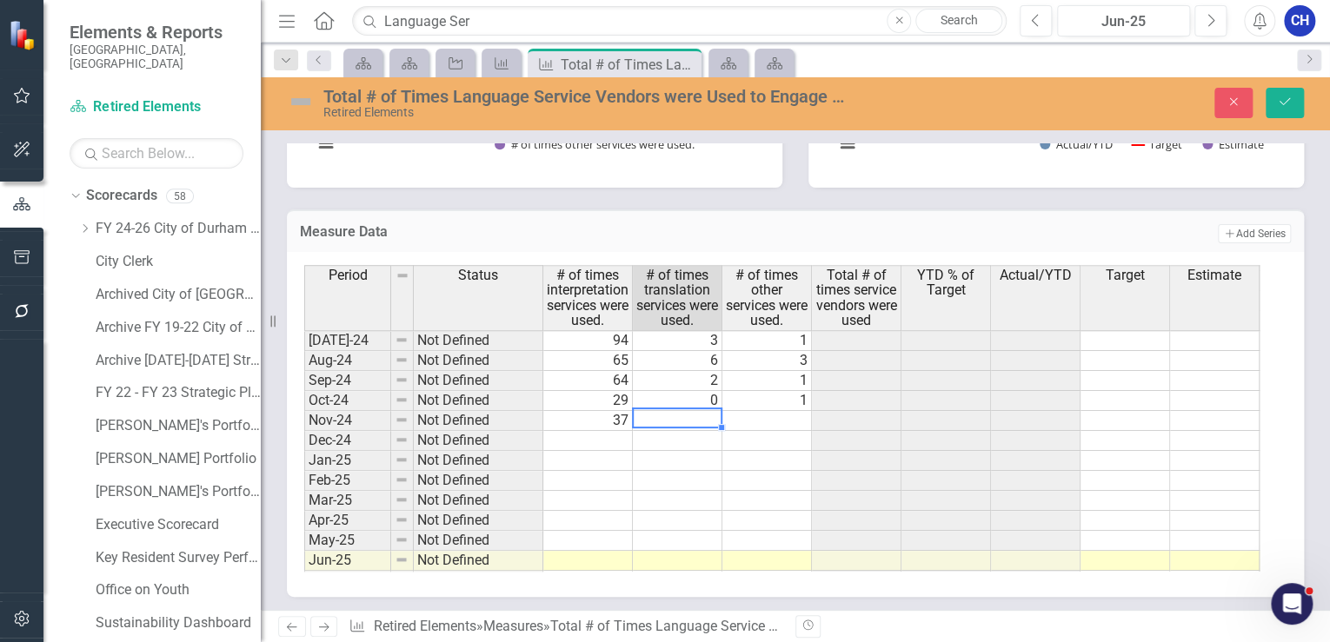
type textarea "2"
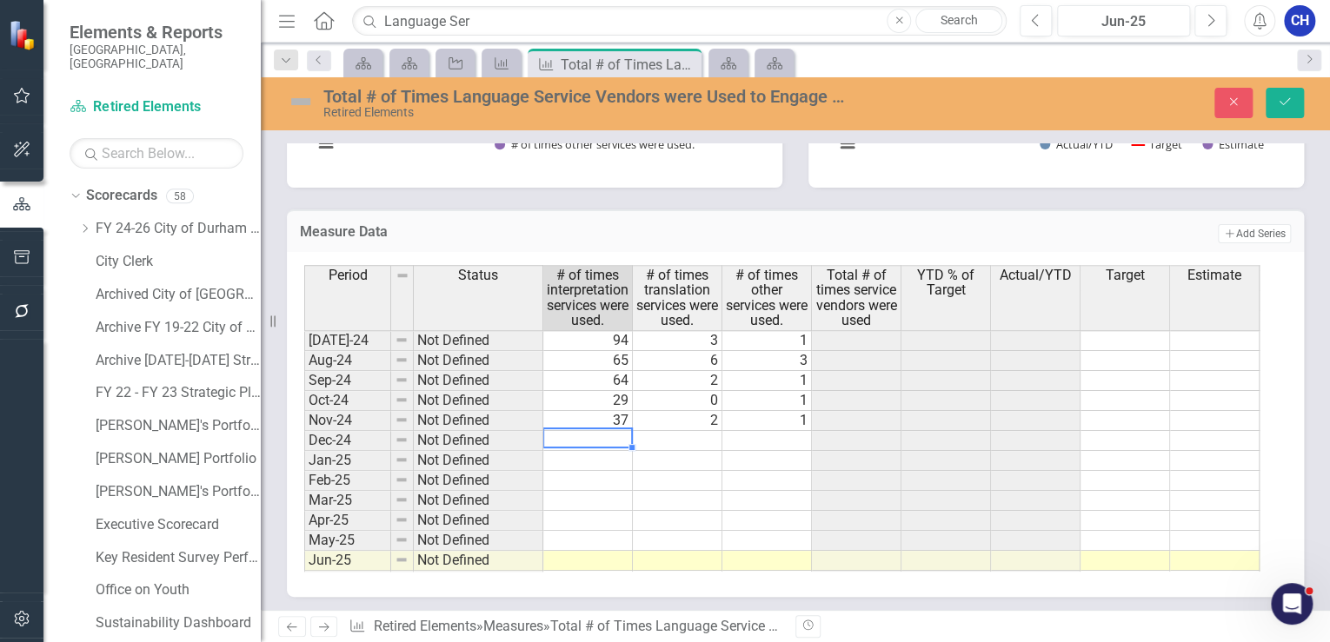
type textarea "33"
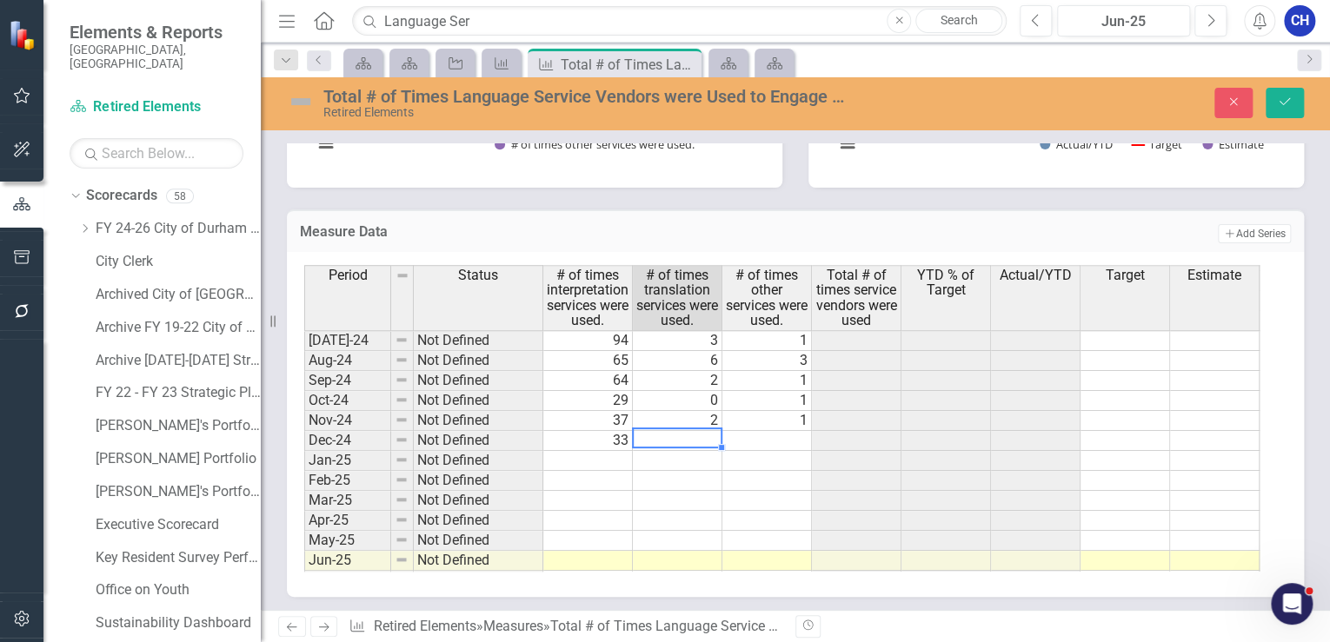
type textarea "8"
type textarea "0"
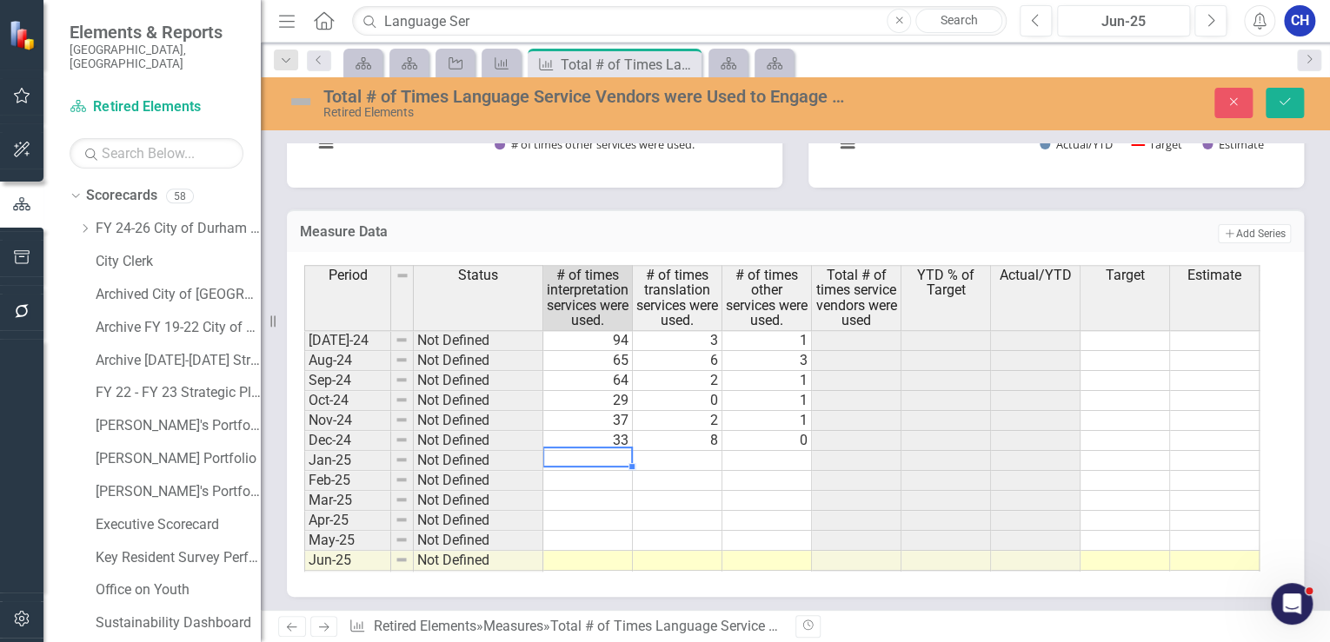
type textarea "45"
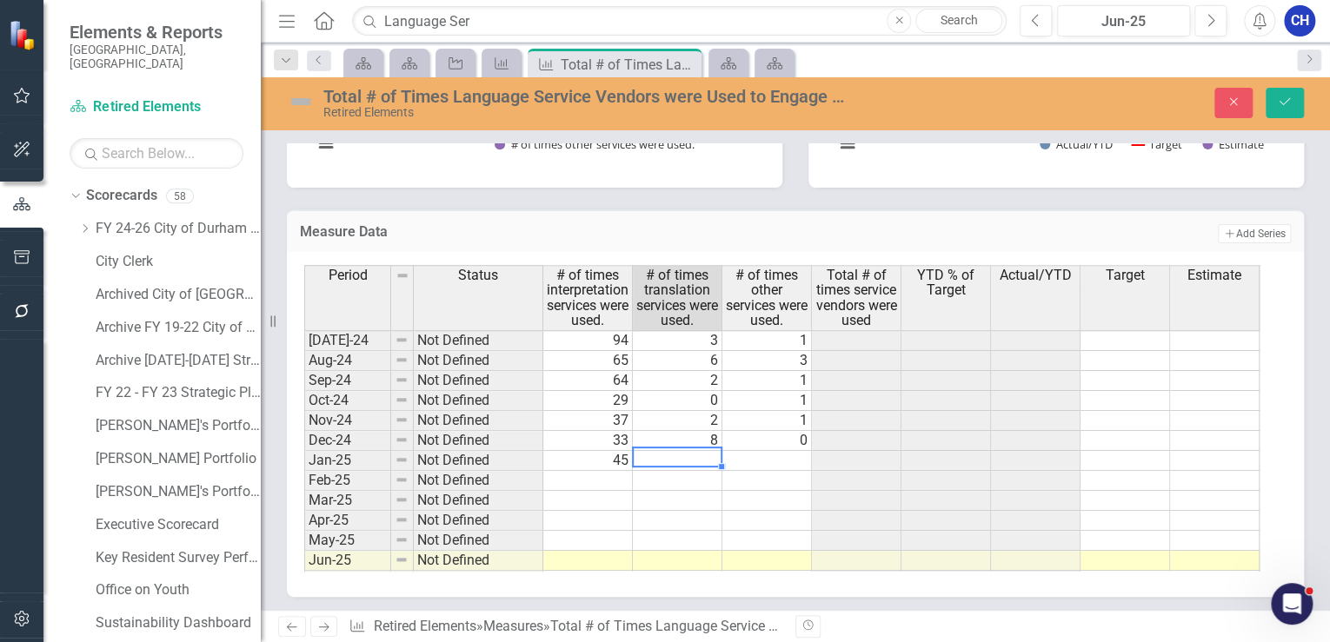
type textarea "6"
type textarea "1"
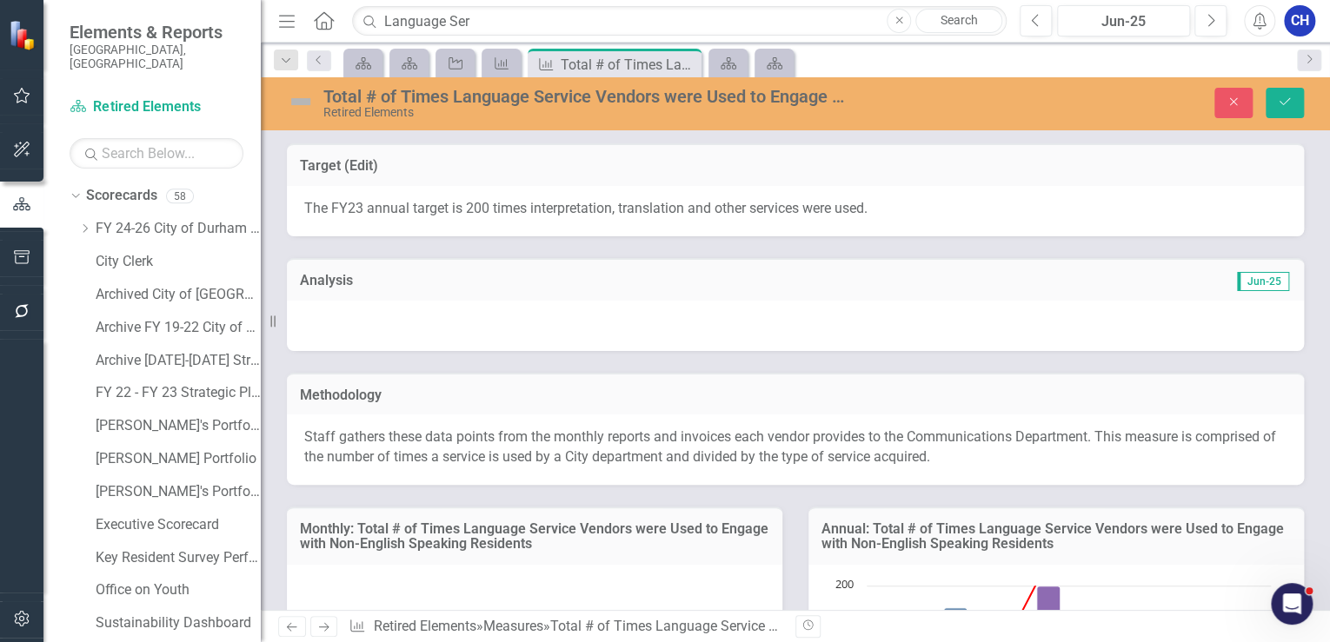
scroll to position [741, 0]
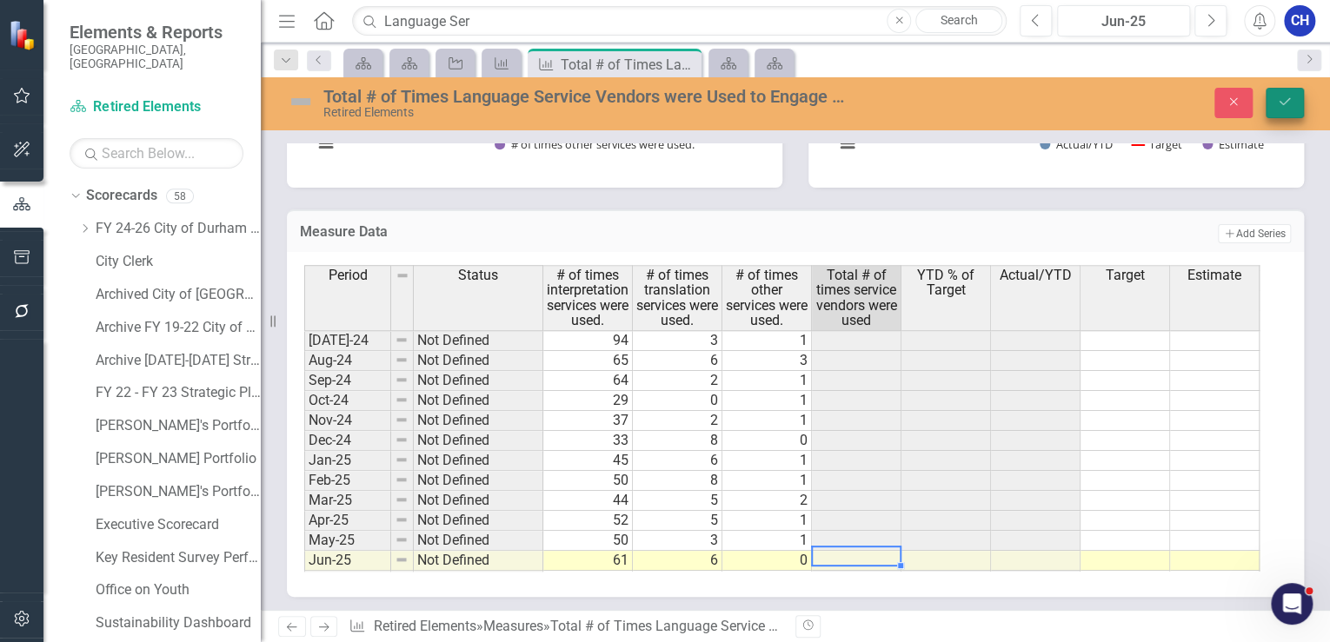
type textarea "0"
click at [1289, 111] on button "Save" at bounding box center [1285, 103] width 38 height 30
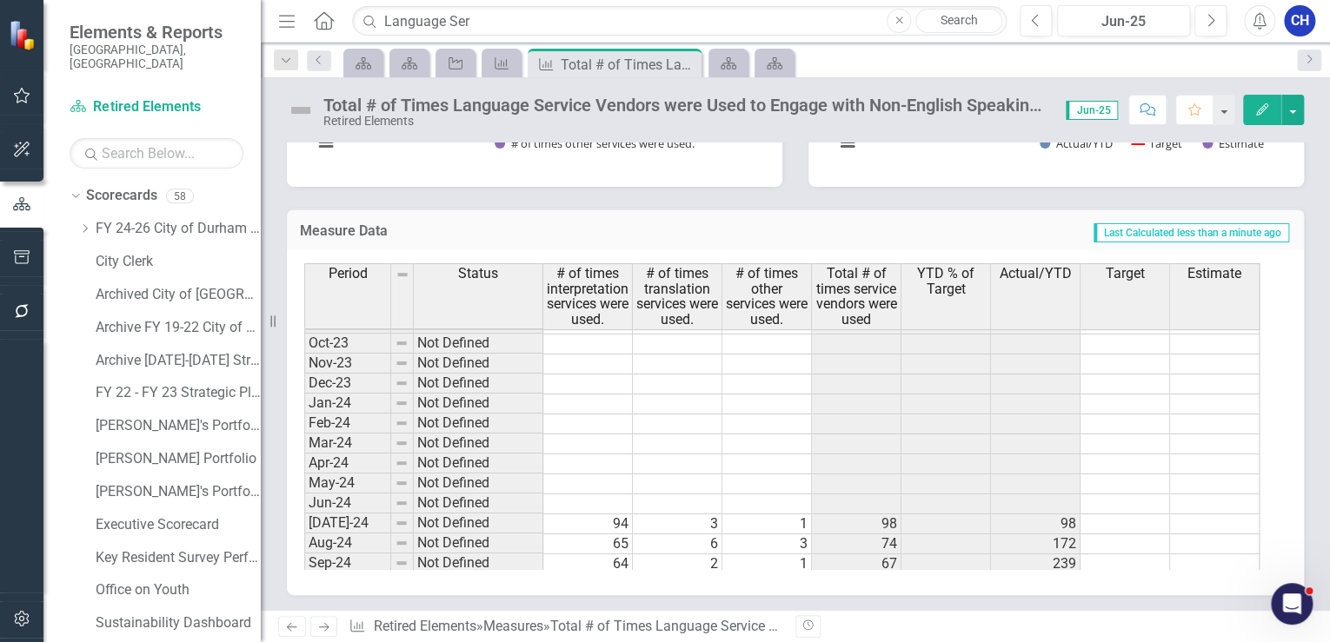
scroll to position [0, 0]
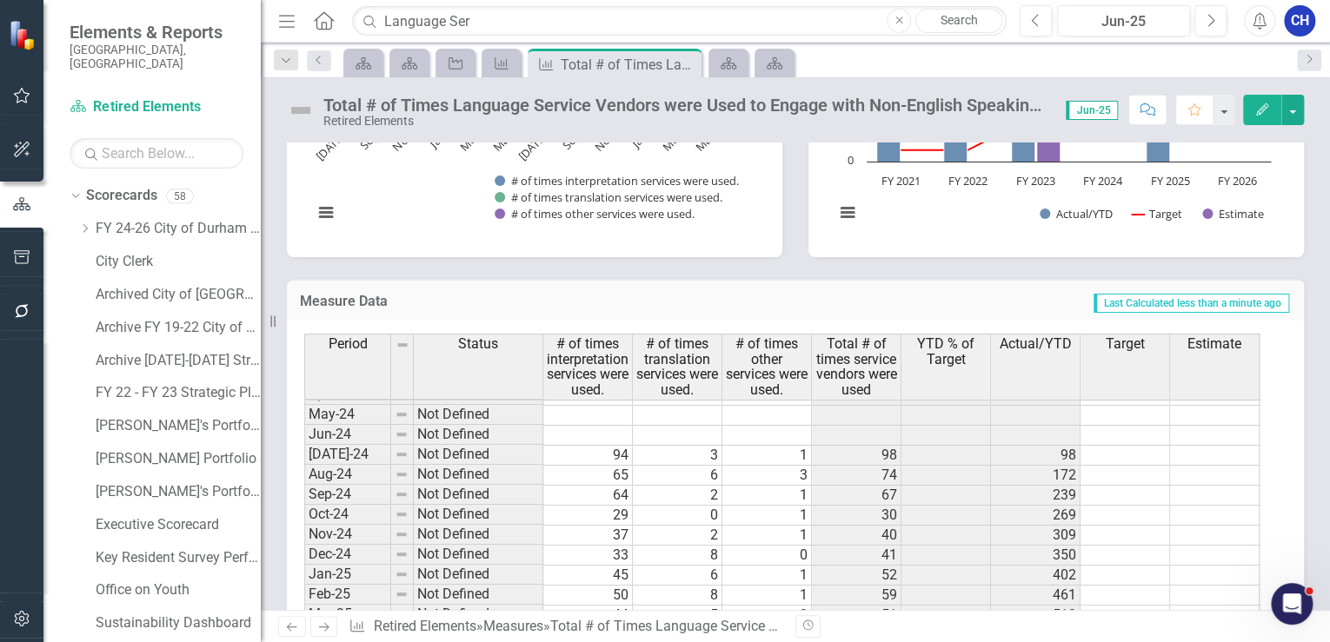
click at [657, 304] on td "Last Calculated less than a minute ago" at bounding box center [948, 303] width 686 height 23
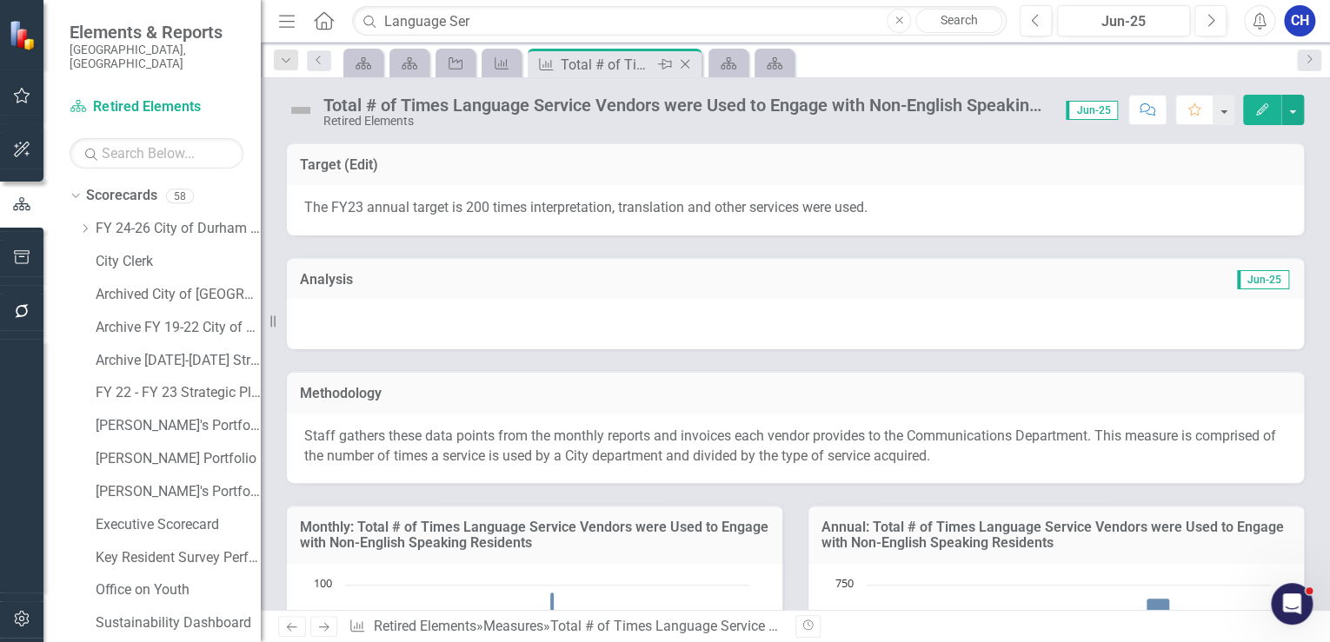
click at [685, 66] on icon "Close" at bounding box center [684, 64] width 17 height 14
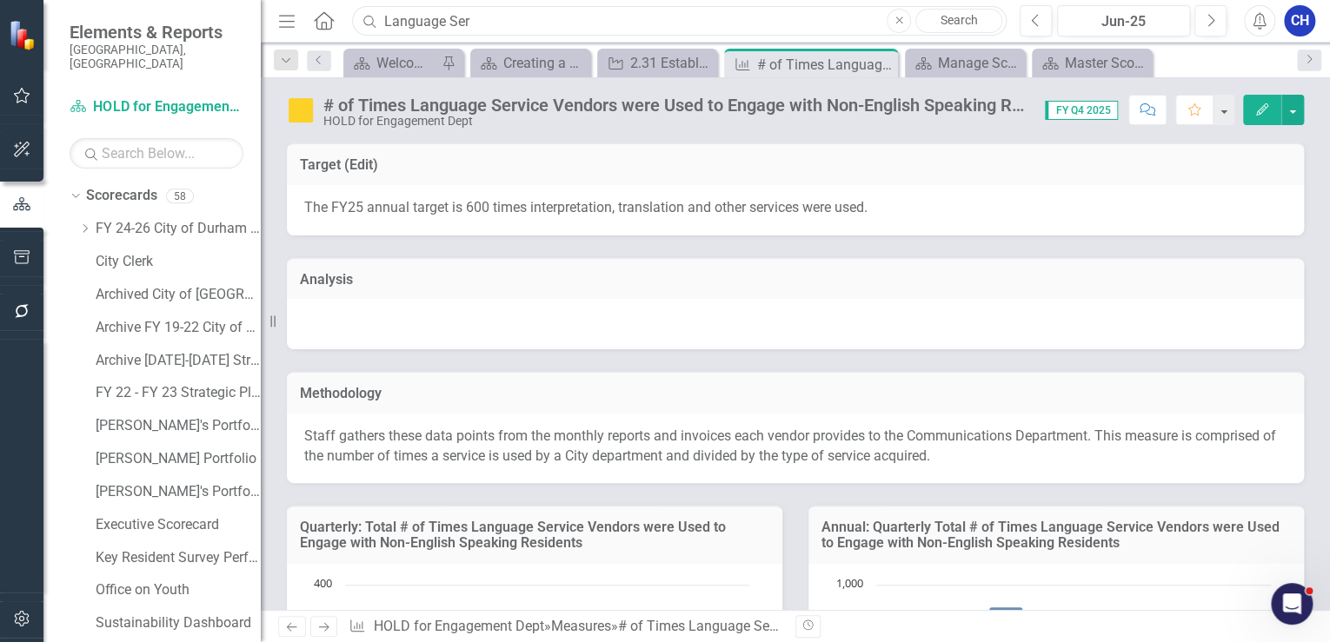
click at [492, 26] on input "Language Ser" at bounding box center [679, 21] width 655 height 30
click at [492, 25] on input "Language Ser" at bounding box center [679, 21] width 655 height 30
click at [492, 24] on input "Language Ser" at bounding box center [679, 21] width 655 height 30
type input "Tutoring"
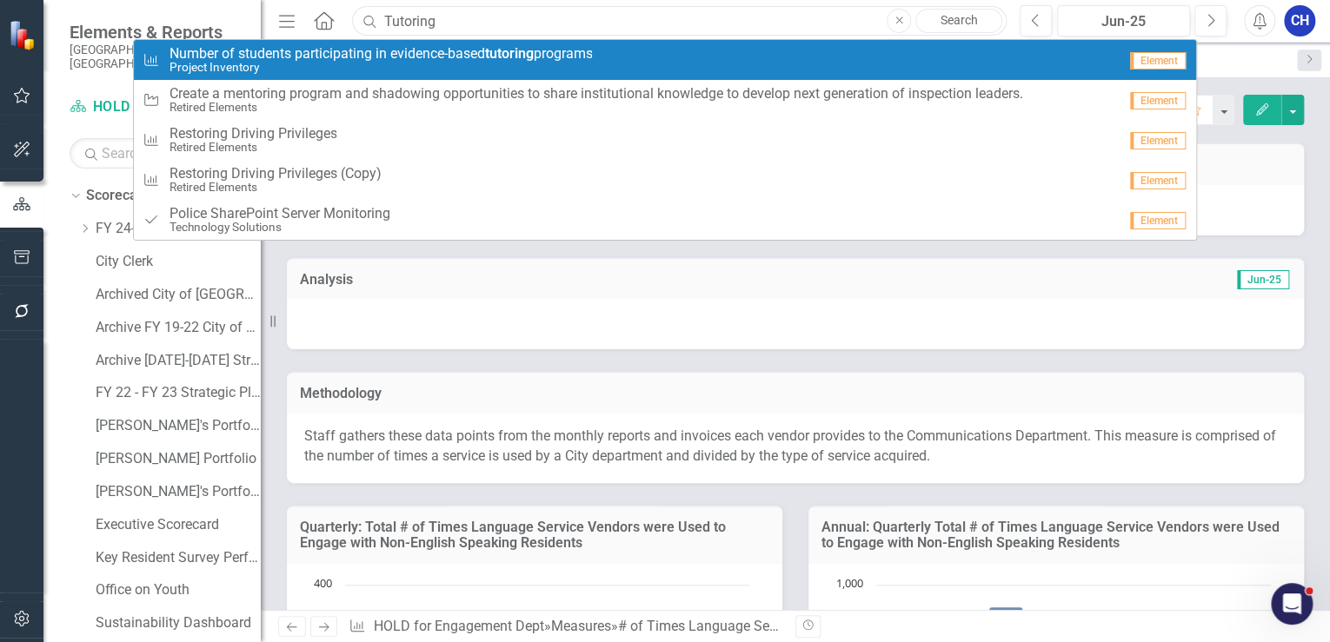
click at [466, 21] on input "Tutoring" at bounding box center [679, 21] width 655 height 30
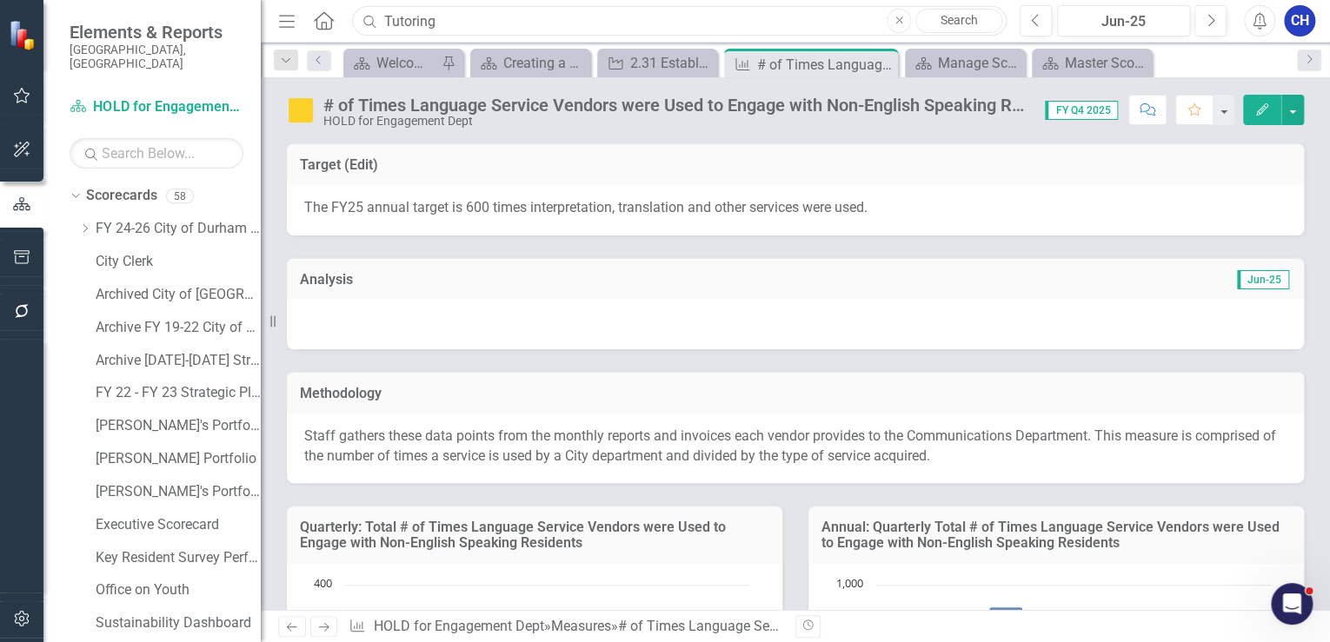
click at [466, 21] on input "Tutoring" at bounding box center [679, 21] width 655 height 30
click at [467, 21] on input "Tutoring" at bounding box center [679, 21] width 655 height 30
click at [156, 219] on link "FY 24-26 City of Durham Strategic Plan" at bounding box center [178, 229] width 165 height 20
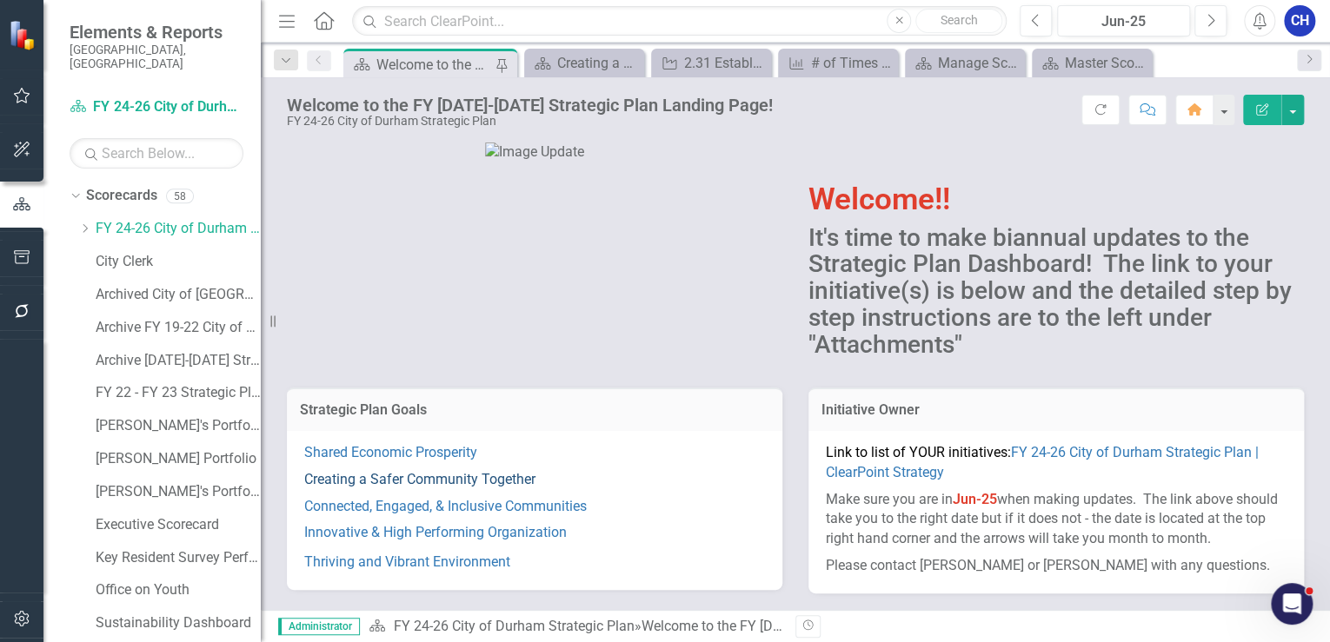
click at [414, 479] on link "Creating a Safer Community Together" at bounding box center [419, 479] width 231 height 17
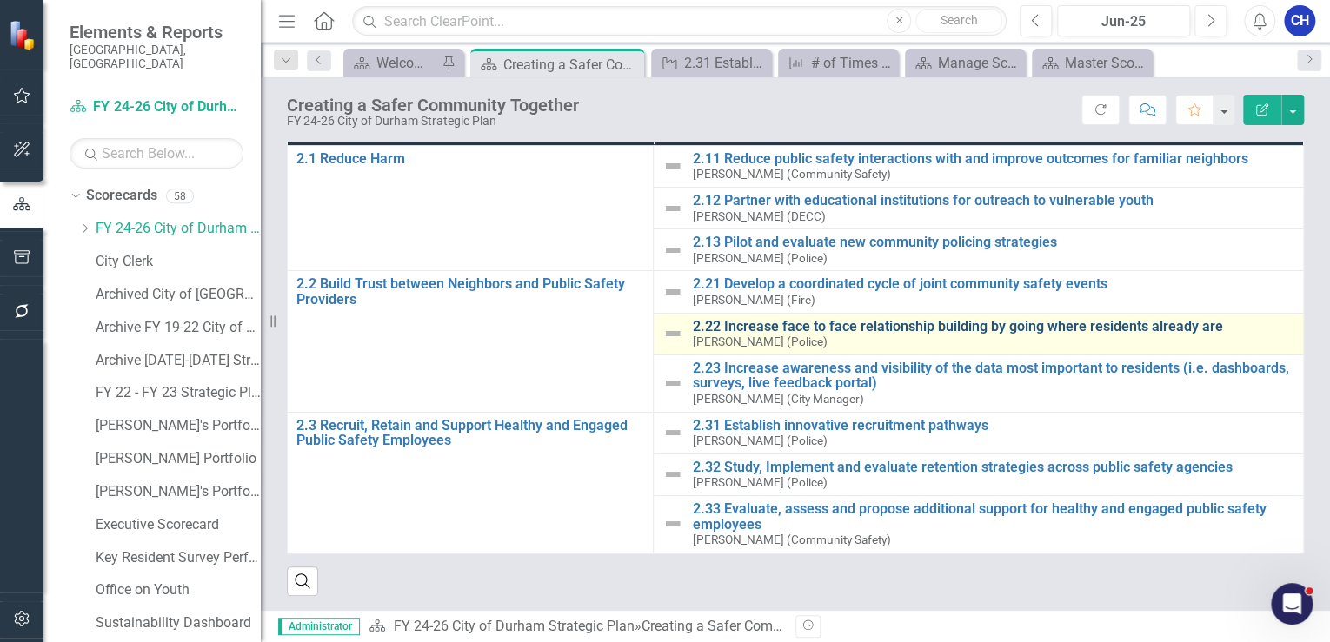
click at [840, 328] on link "2.22 Increase face to face relationship building by going where residents alrea…" at bounding box center [993, 327] width 602 height 16
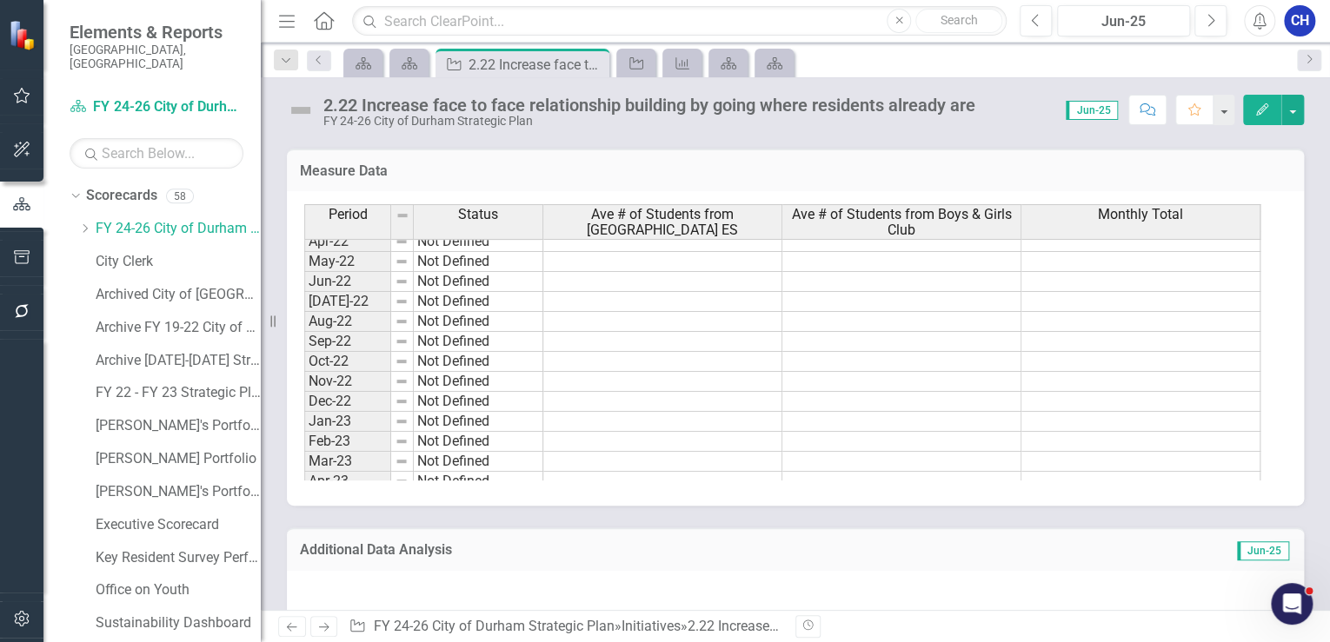
scroll to position [417, 0]
click at [1215, 403] on tbody "Mar-23 Not Defined Apr-23 Not Defined May-23 Not Defined Jun-23 Not Defined [DA…" at bounding box center [782, 294] width 956 height 661
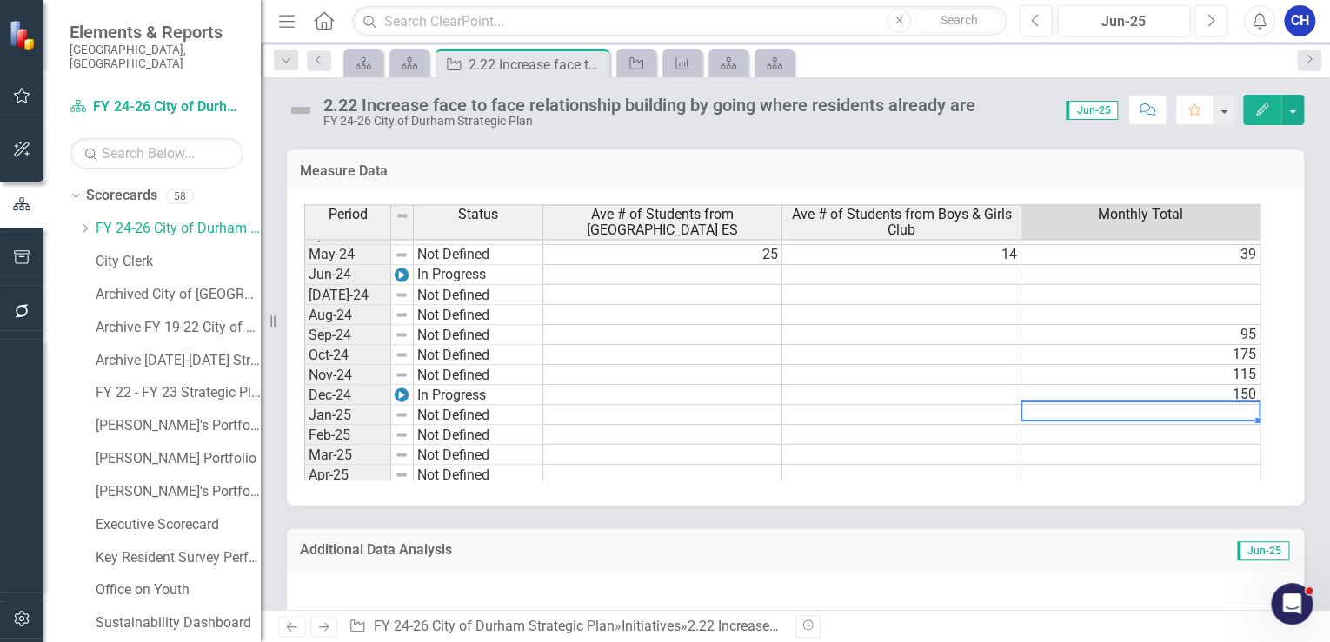
click at [1182, 412] on td at bounding box center [1141, 415] width 239 height 20
click at [1182, 411] on td at bounding box center [1141, 415] width 239 height 20
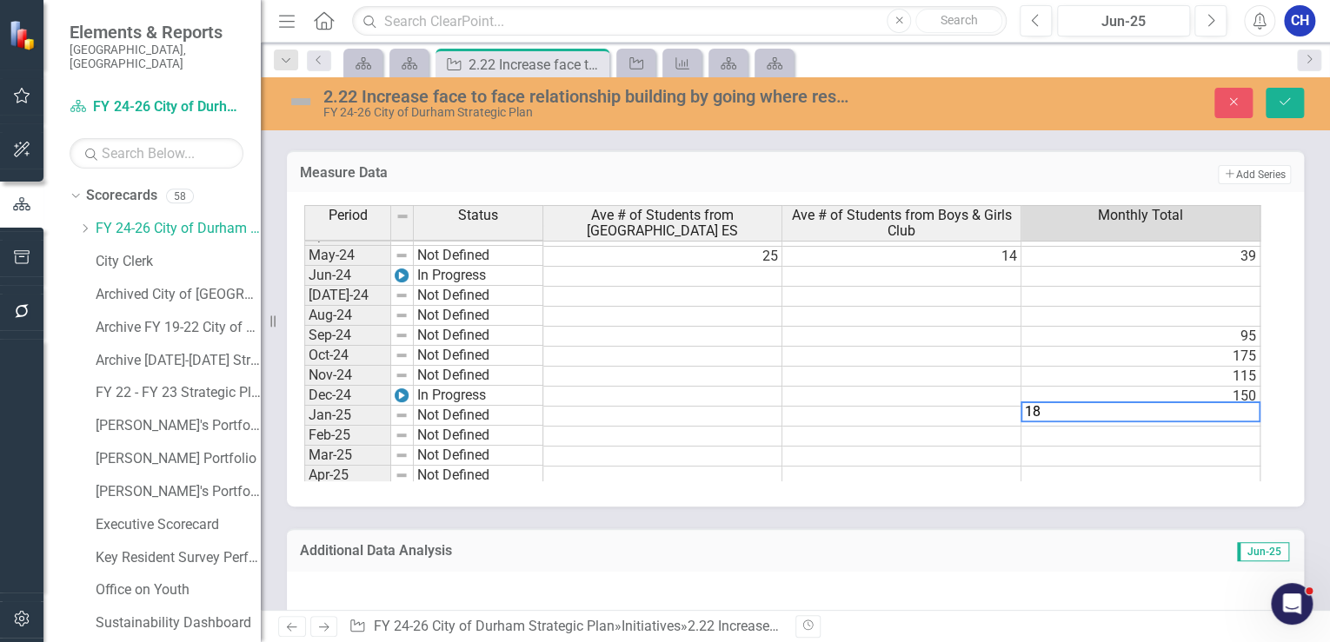
type textarea "180"
type textarea "170"
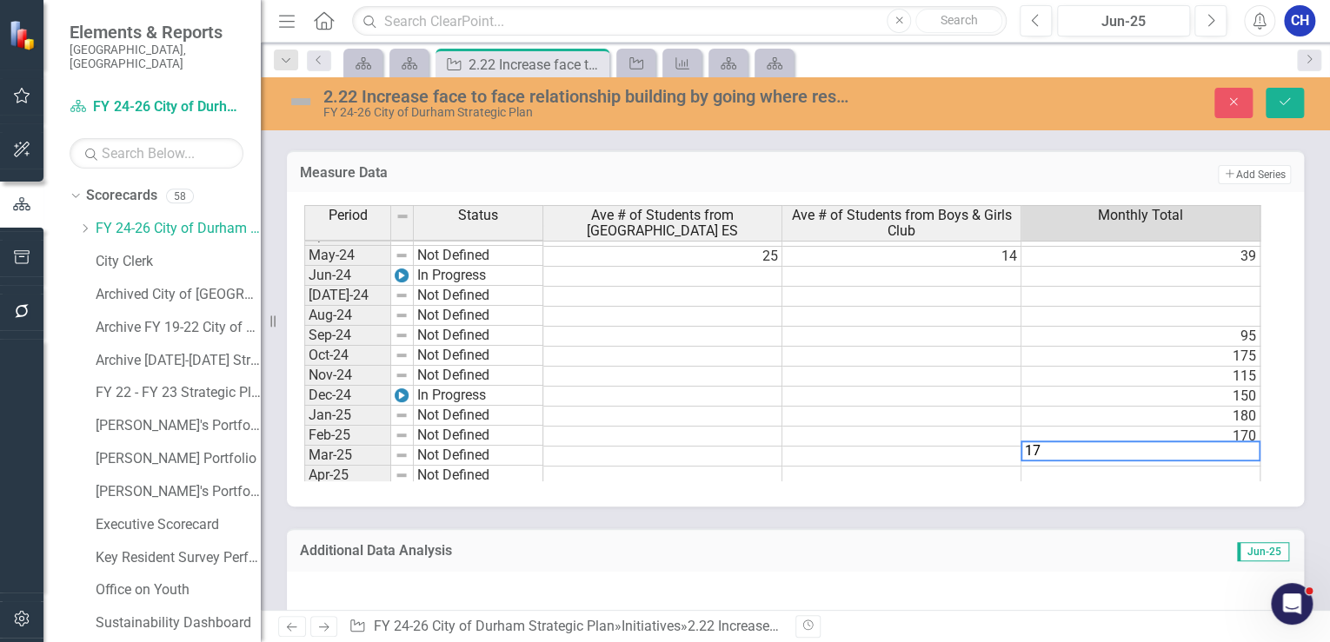
type textarea "175"
type textarea "195"
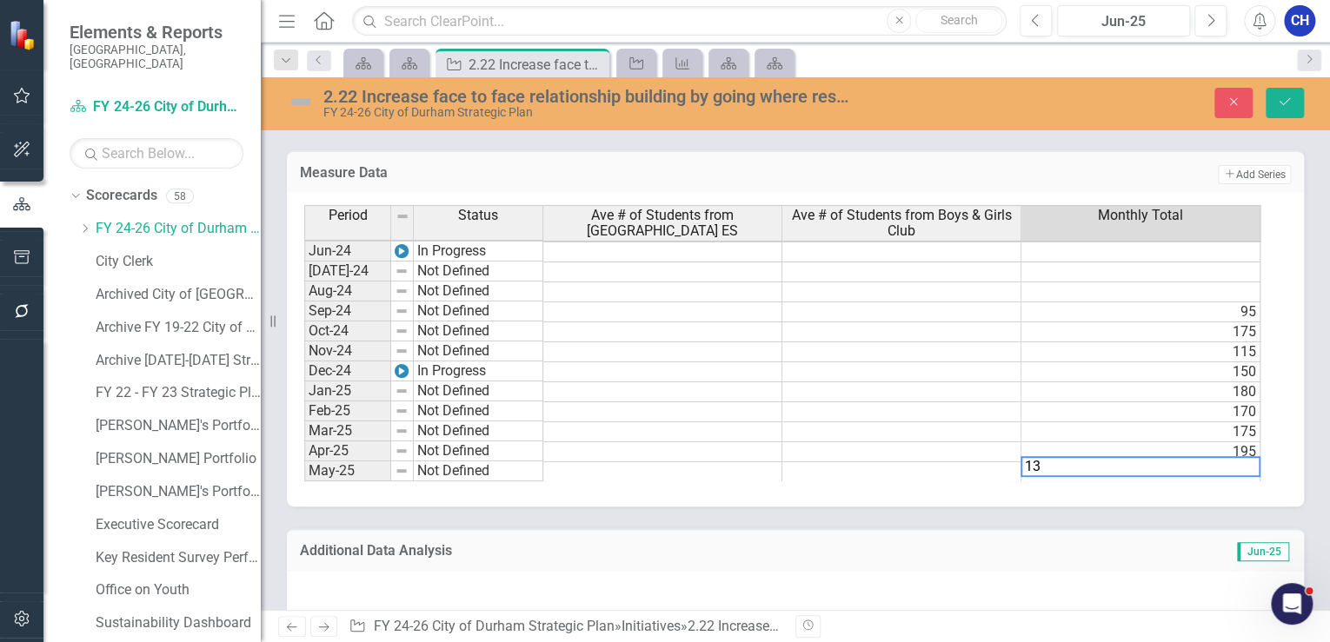
type textarea "130"
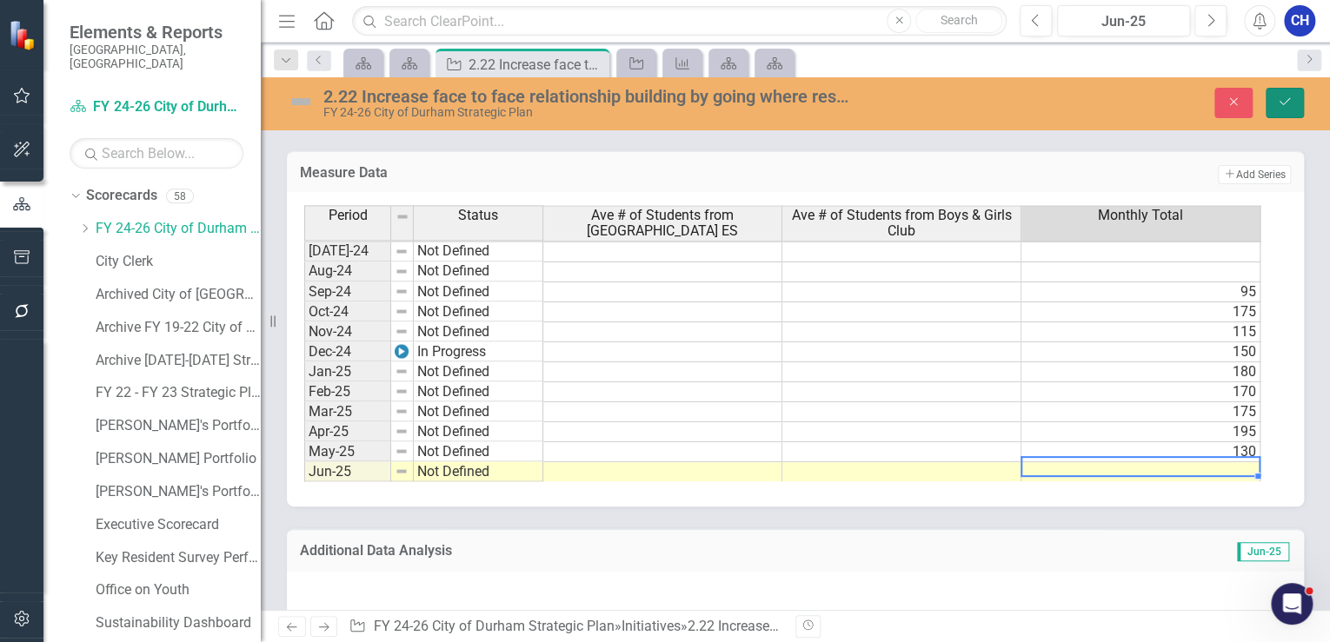
click at [1289, 101] on icon "Save" at bounding box center [1285, 102] width 16 height 12
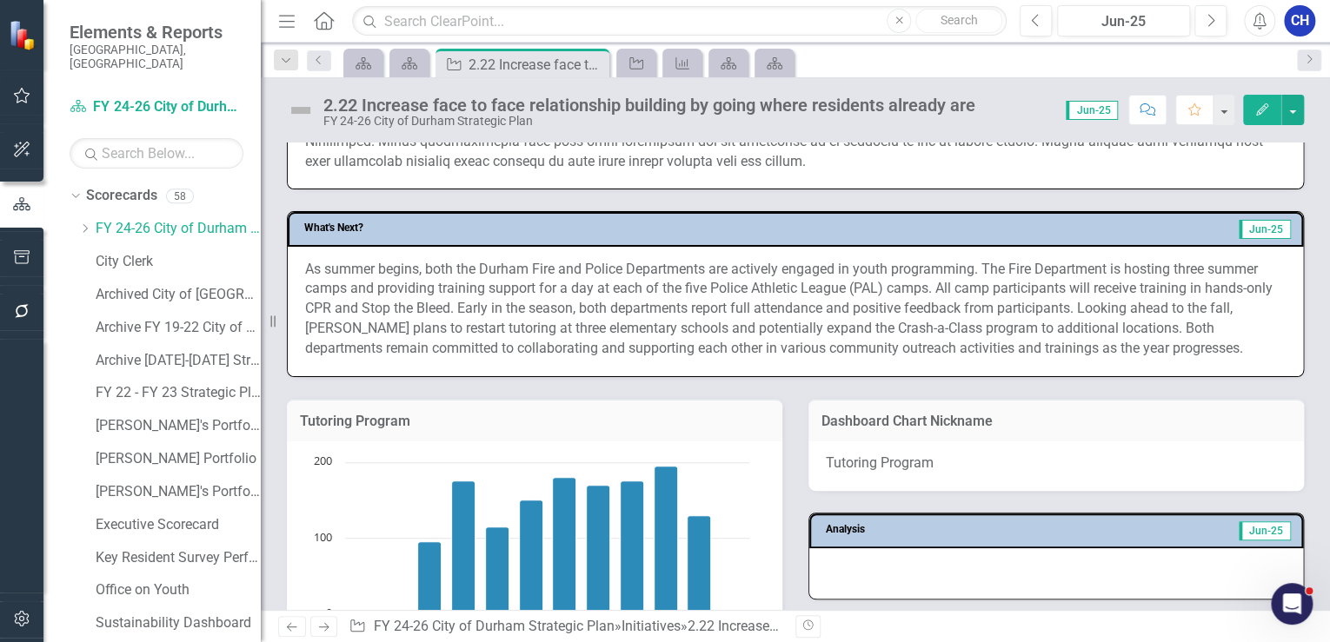
scroll to position [904, 0]
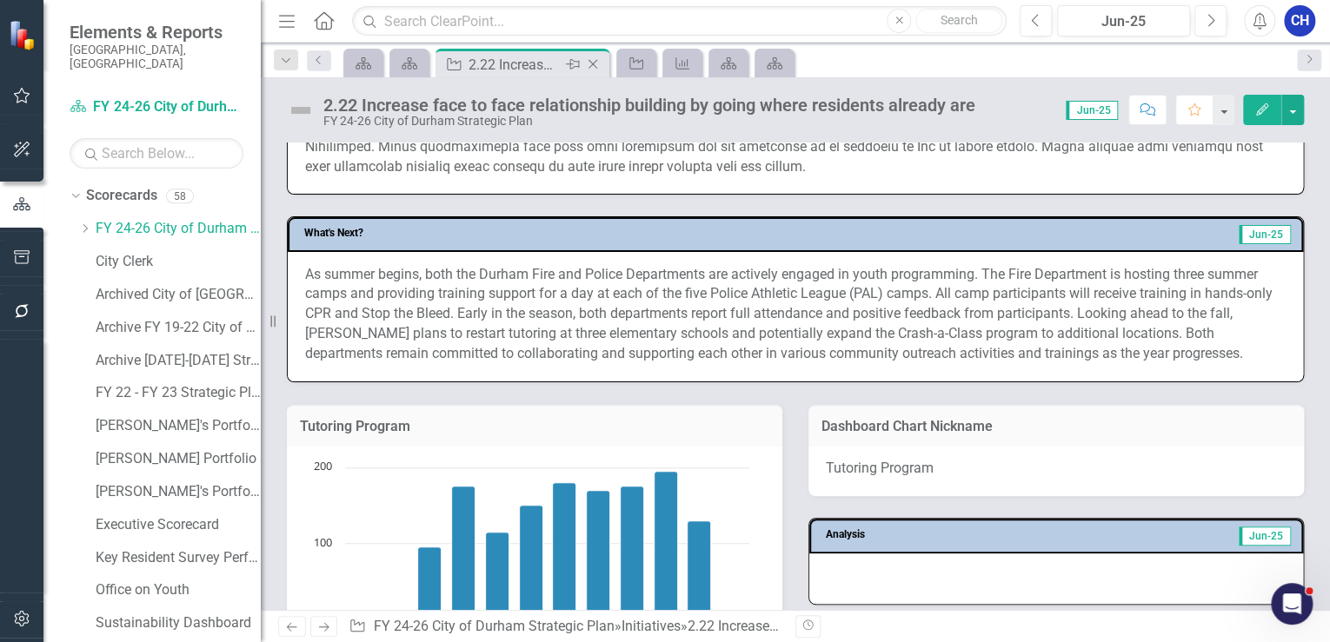
click at [595, 66] on icon "Close" at bounding box center [592, 64] width 17 height 14
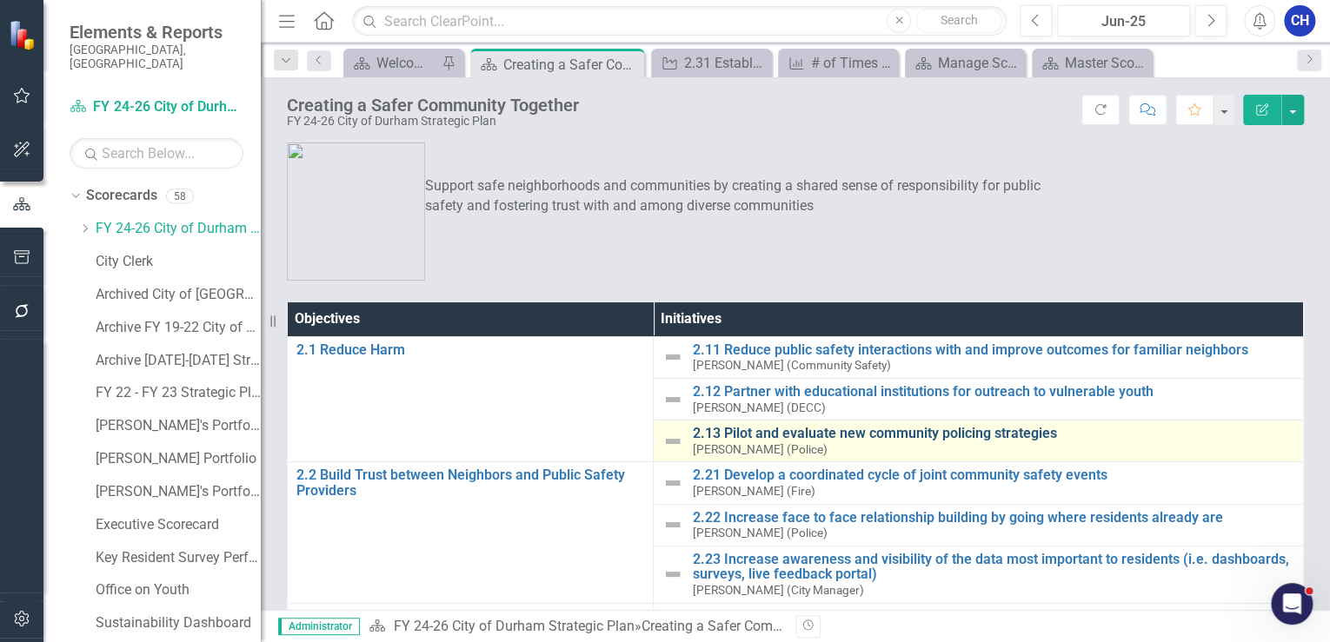
click at [754, 434] on link "2.13 Pilot and evaluate new community policing strategies" at bounding box center [993, 434] width 602 height 16
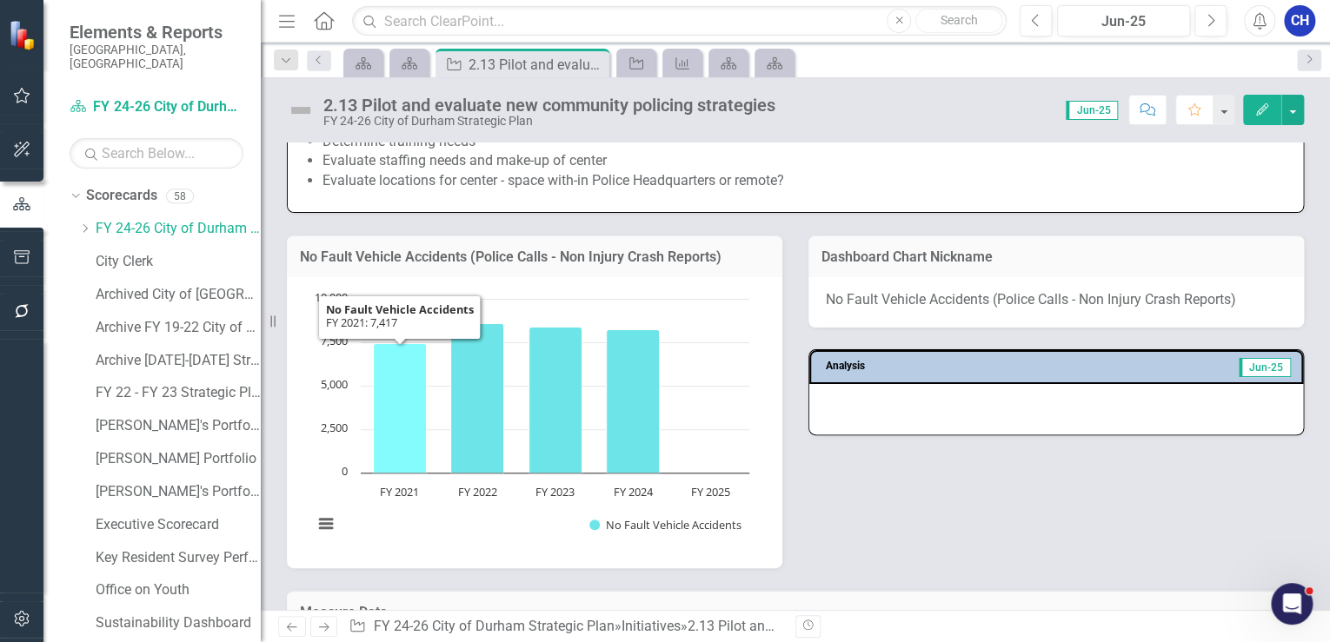
scroll to position [1600, 0]
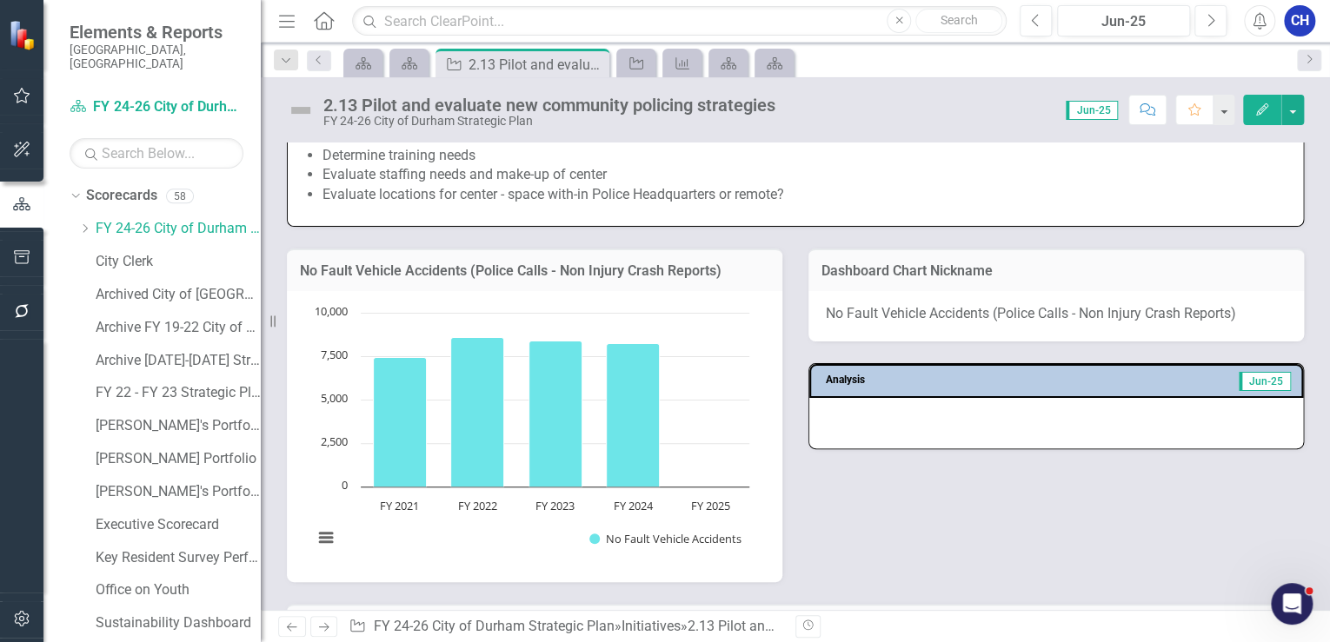
click at [533, 279] on h3 "No Fault Vehicle Accidents (Police Calls - Non Injury Crash Reports)" at bounding box center [534, 271] width 469 height 16
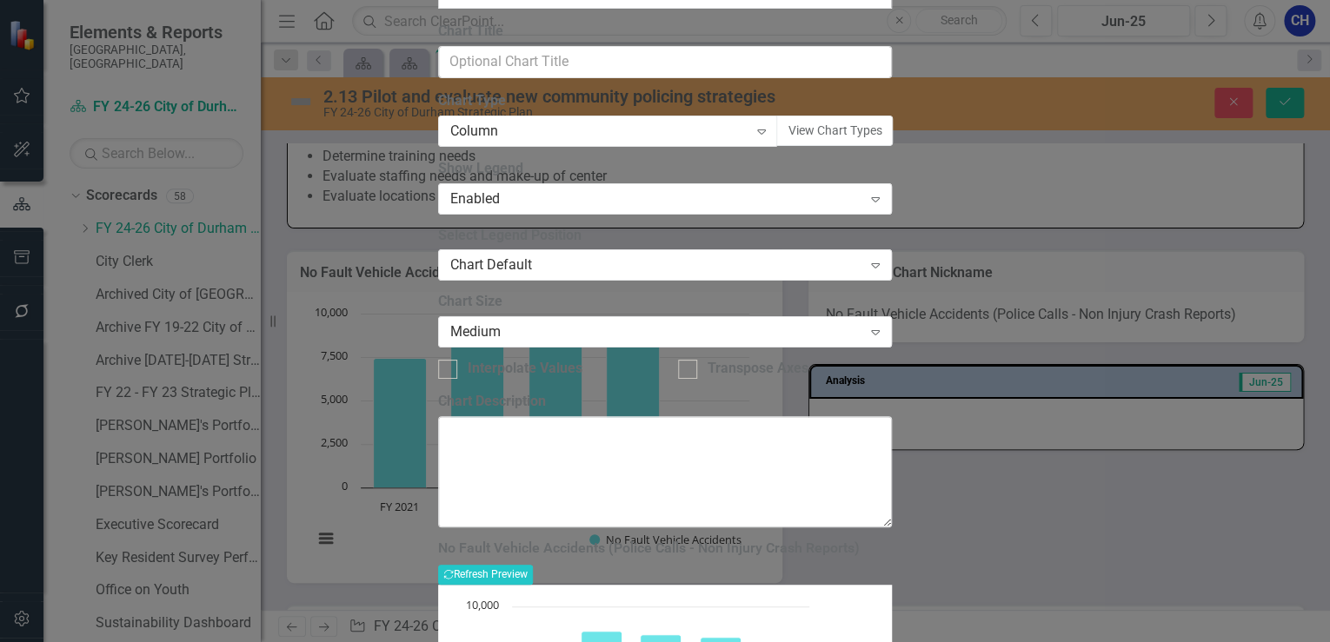
scroll to position [123, 0]
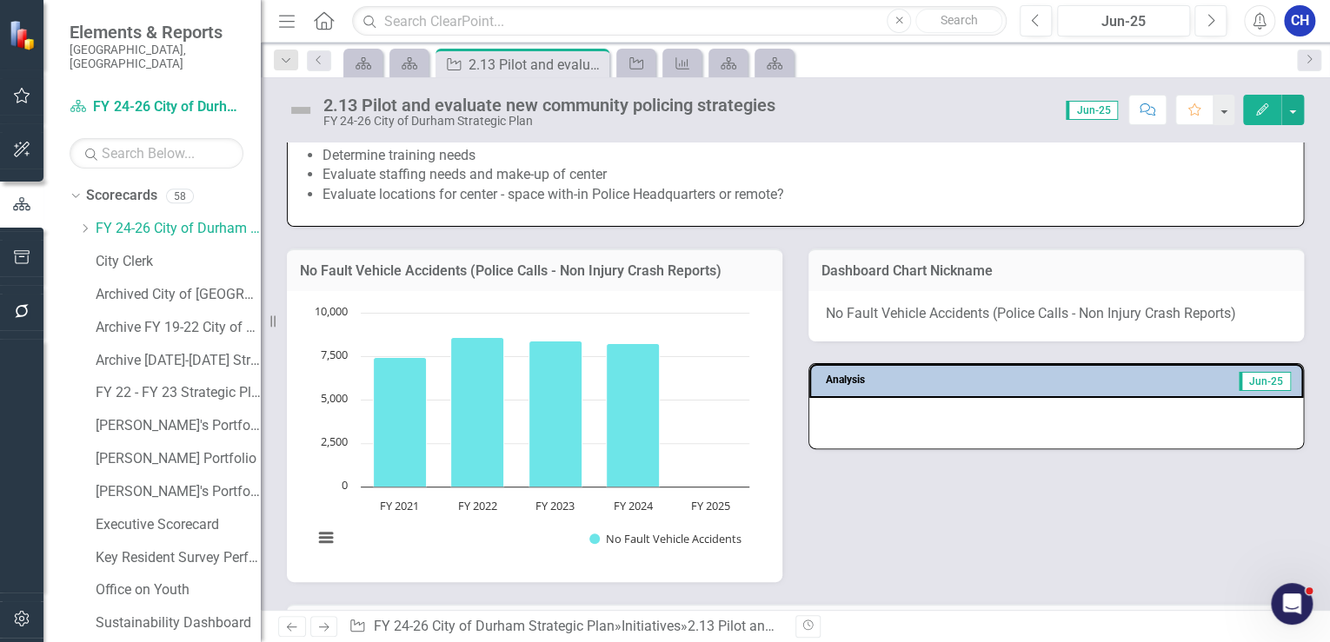
drag, startPoint x: 296, startPoint y: 521, endPoint x: 431, endPoint y: 561, distance: 141.4
click at [420, 565] on rect "Interactive chart" at bounding box center [531, 434] width 454 height 261
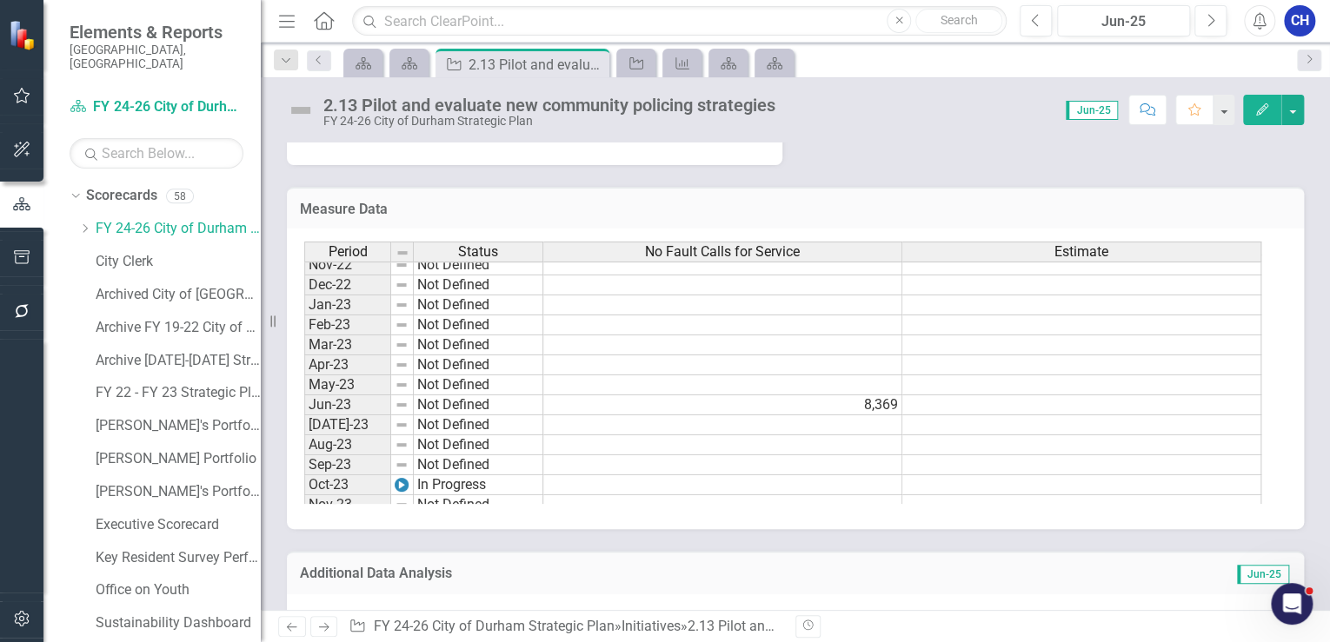
scroll to position [417, 0]
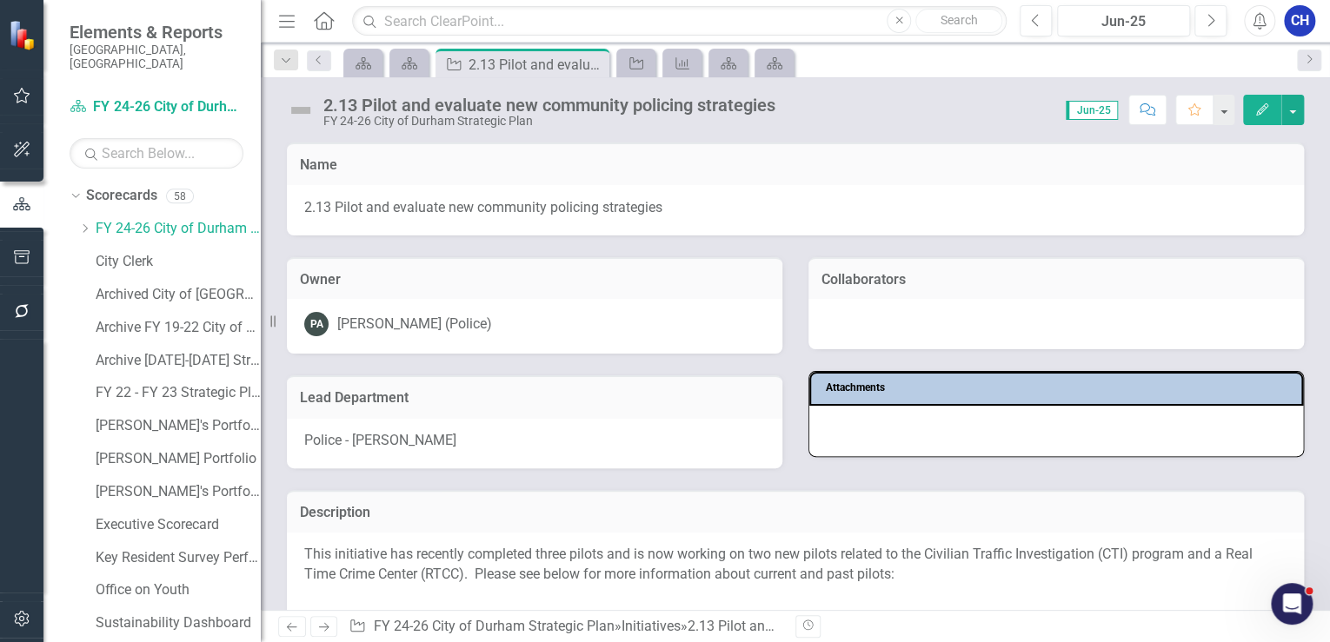
scroll to position [1669, 0]
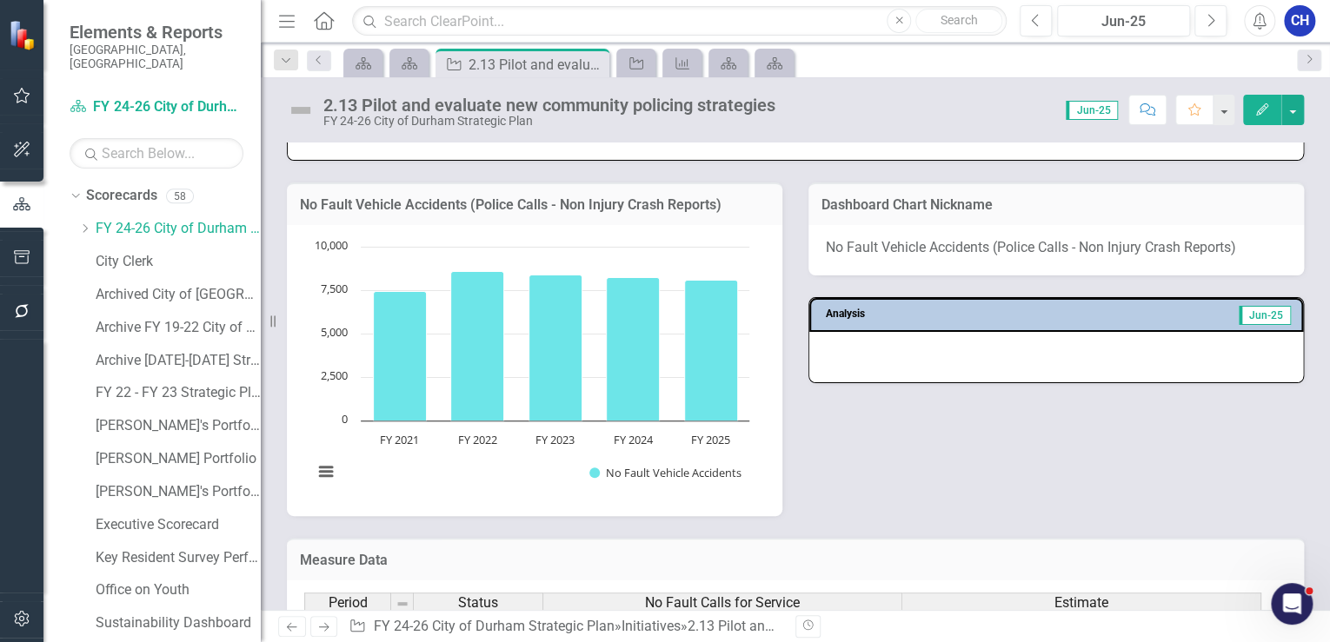
drag, startPoint x: 0, startPoint y: 0, endPoint x: 365, endPoint y: 343, distance: 500.7
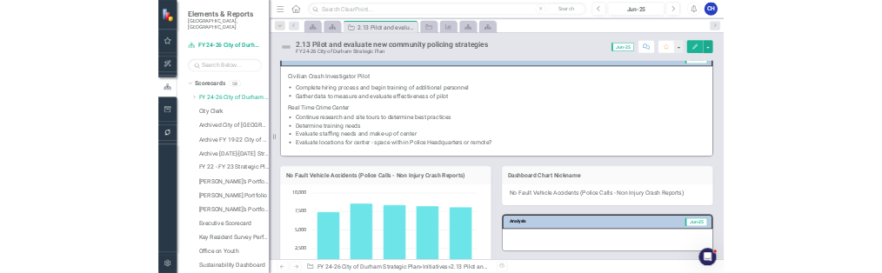
scroll to position [1461, 0]
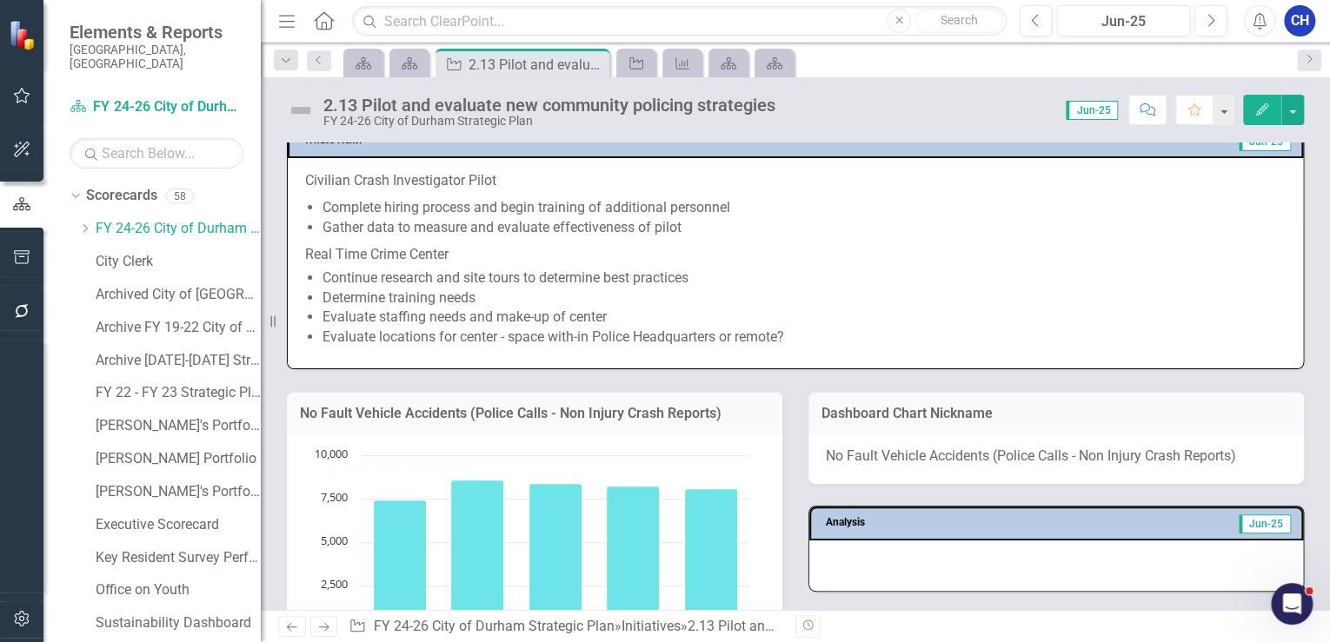
click at [859, 130] on div "2.13 Pilot and evaluate new community policing strategies FY 24-26 City of Durh…" at bounding box center [795, 343] width 1069 height 533
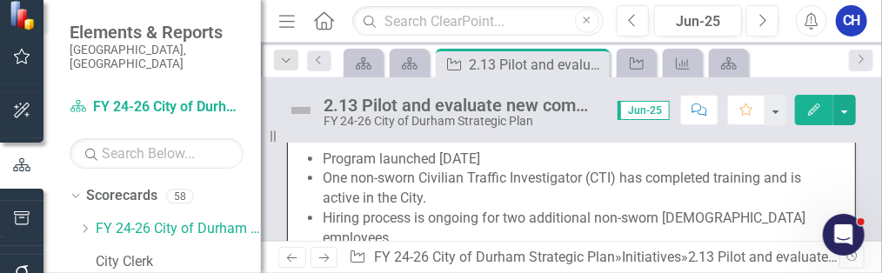
scroll to position [1798, 0]
